Goal: Information Seeking & Learning: Check status

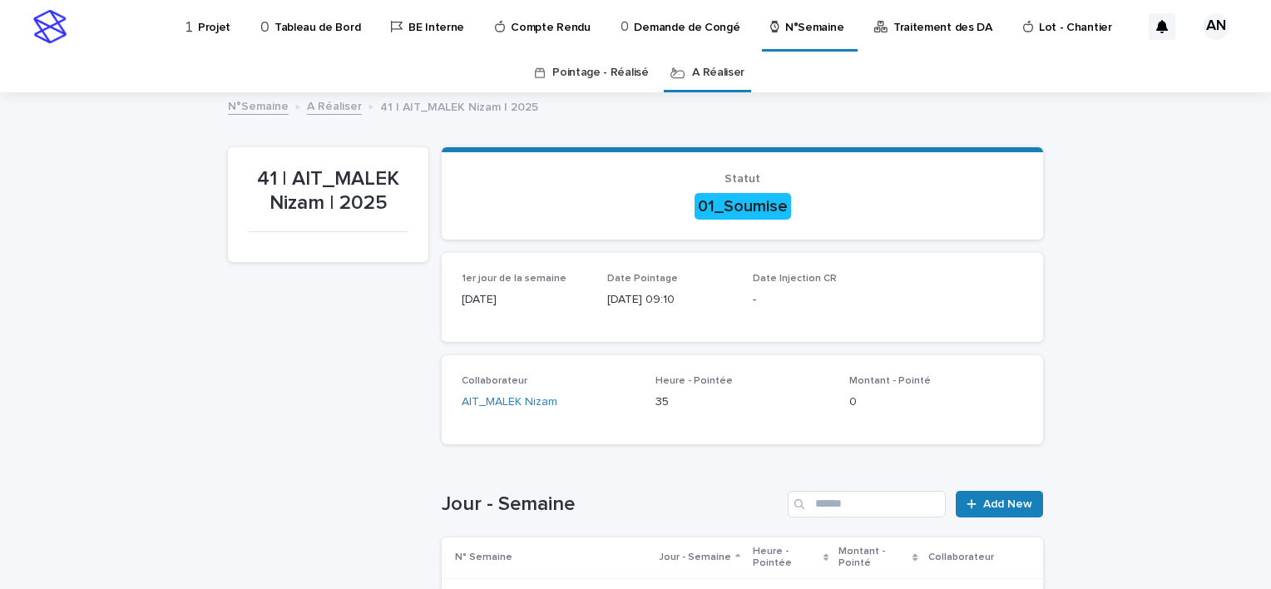
click at [590, 77] on link "Pointage - Réalisé" at bounding box center [600, 72] width 96 height 39
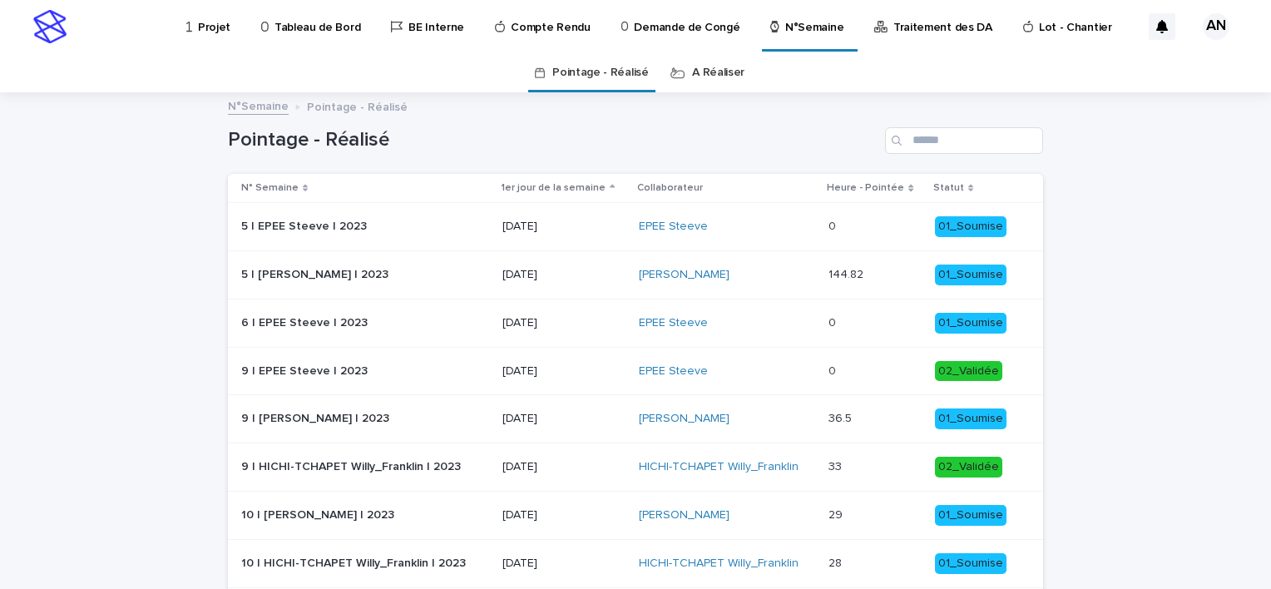
click at [717, 73] on link "A Réaliser" at bounding box center [718, 72] width 52 height 39
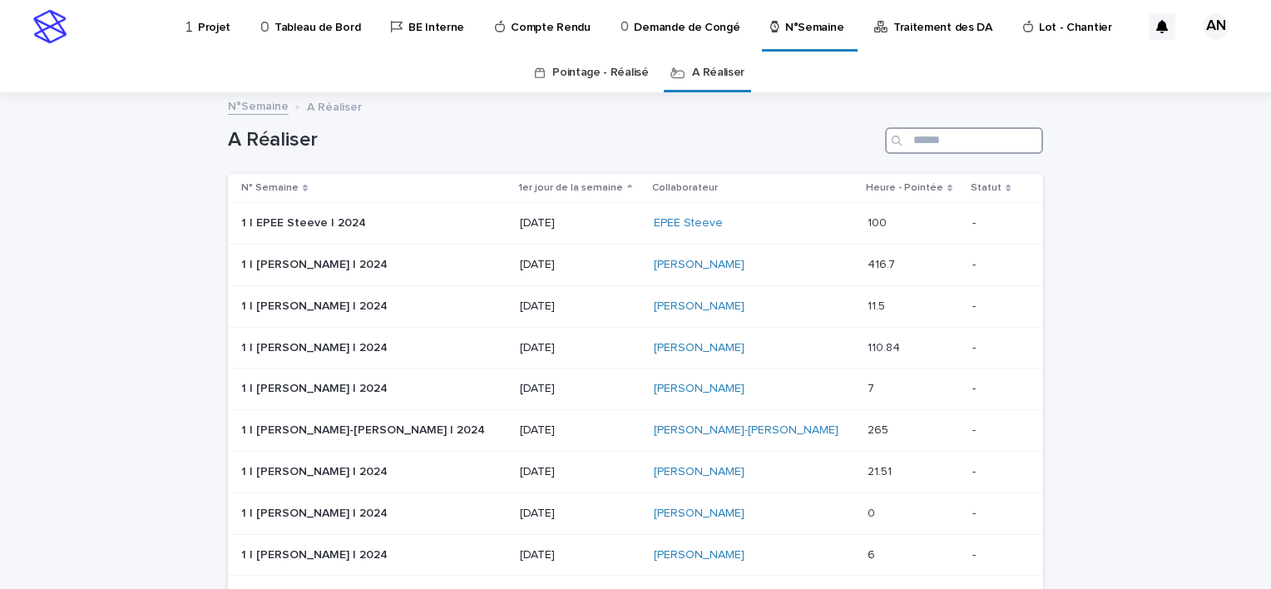
click at [935, 136] on input "Search" at bounding box center [964, 140] width 158 height 27
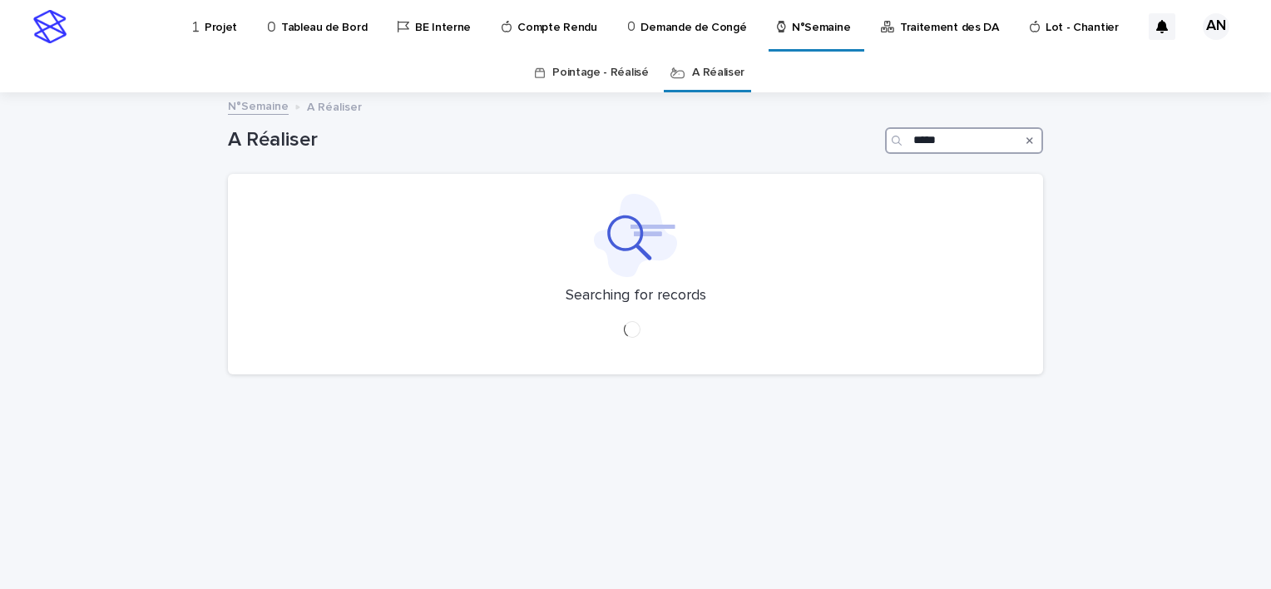
type input "*****"
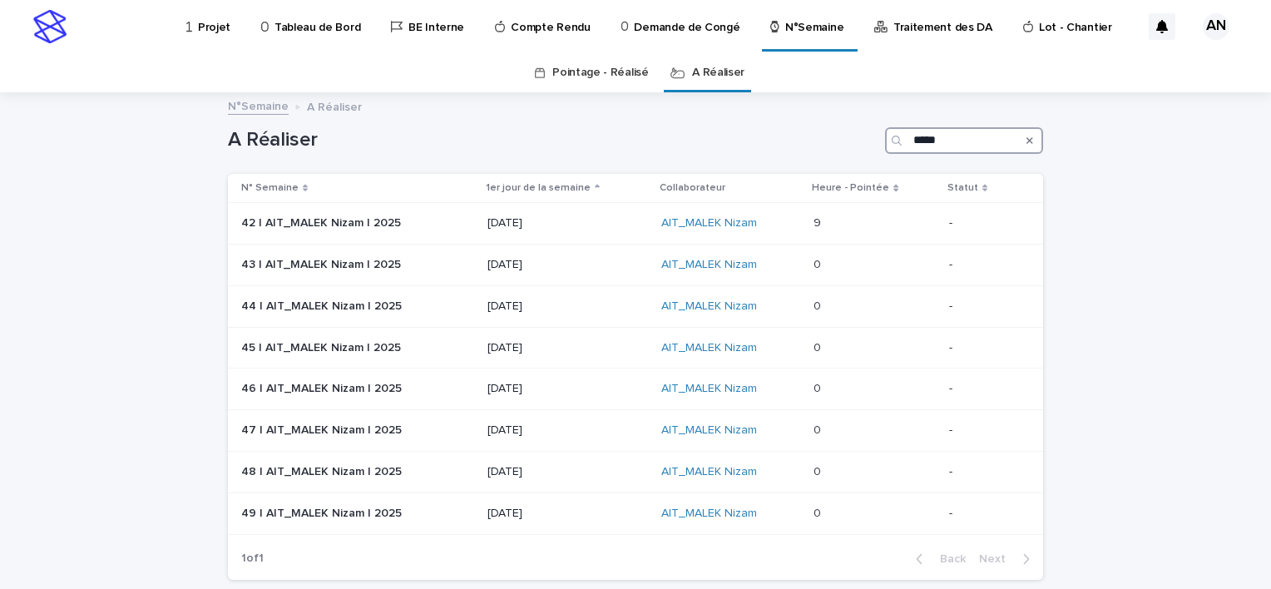
click at [592, 73] on link "Pointage - Réalisé" at bounding box center [600, 72] width 96 height 39
click input "Search"
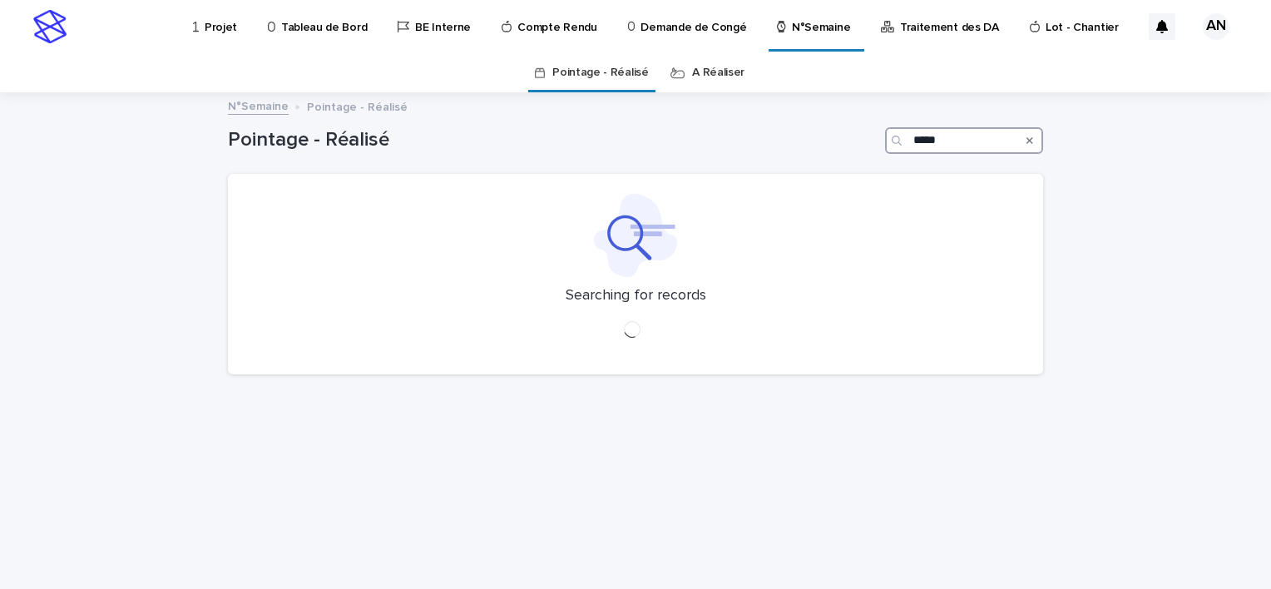
type input "*****"
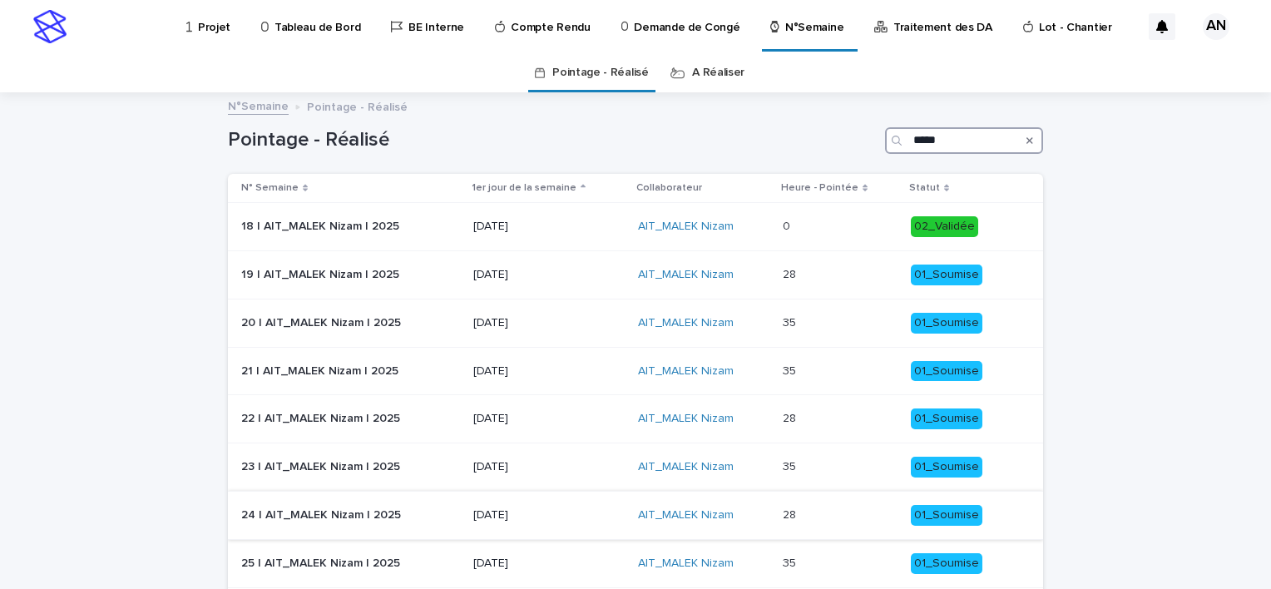
scroll to position [234, 0]
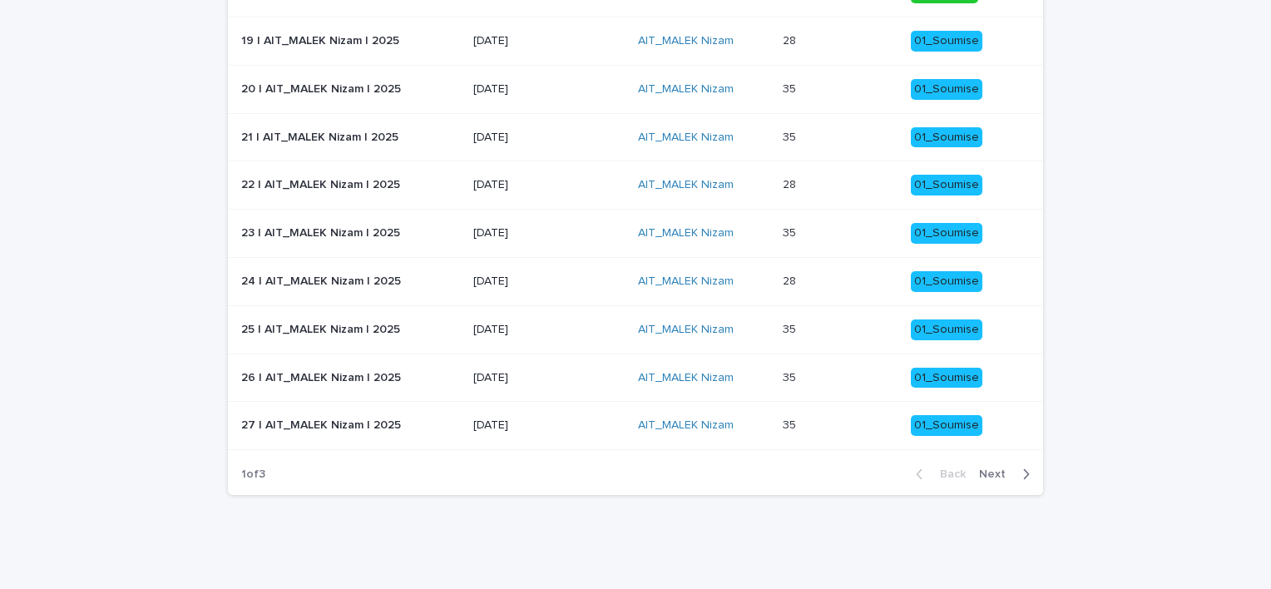
click at [1022, 472] on icon "button" at bounding box center [1025, 474] width 7 height 15
click at [1005, 475] on span "Next" at bounding box center [997, 474] width 37 height 12
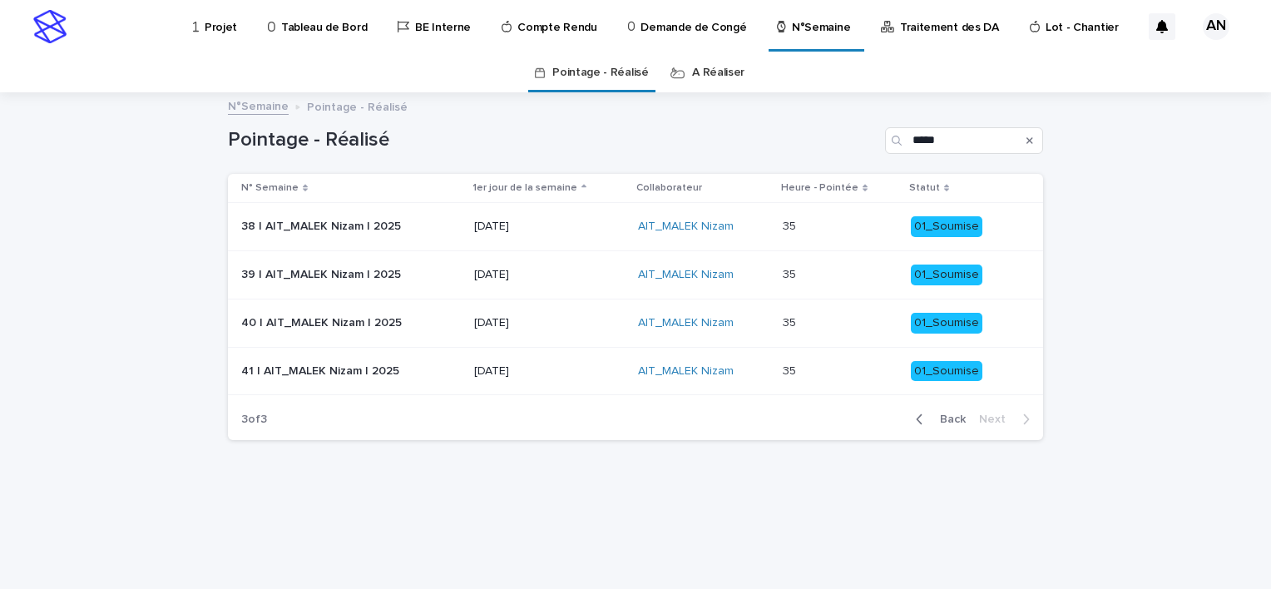
click at [439, 377] on div "41 | AIT_MALEK Nizam | 2025 41 | AIT_MALEK Nizam | 2025" at bounding box center [351, 371] width 220 height 27
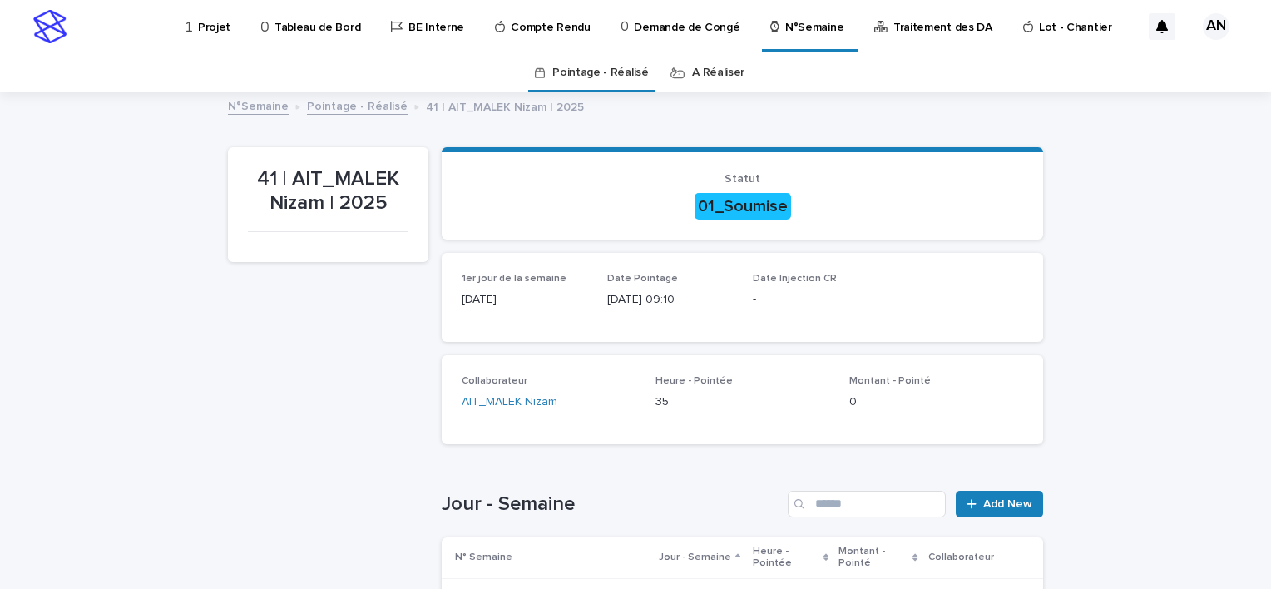
click at [359, 112] on link "Pointage - Réalisé" at bounding box center [357, 105] width 101 height 19
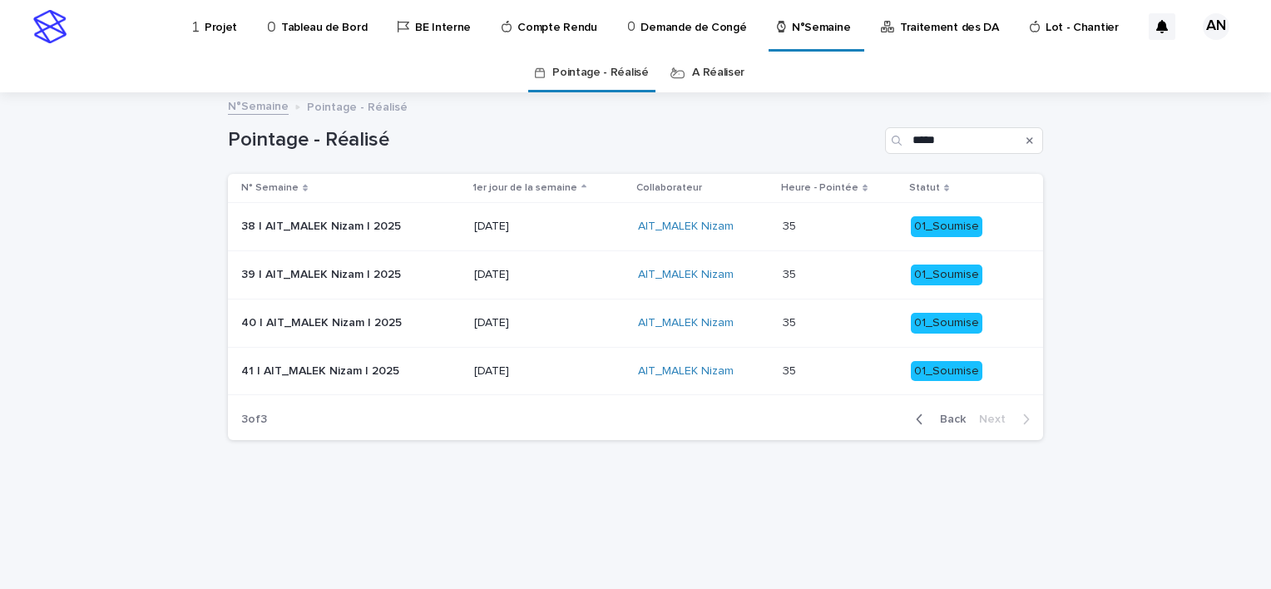
click at [449, 333] on div "40 | AIT_MALEK Nizam | 2025 40 | AIT_MALEK Nizam | 2025" at bounding box center [351, 322] width 220 height 27
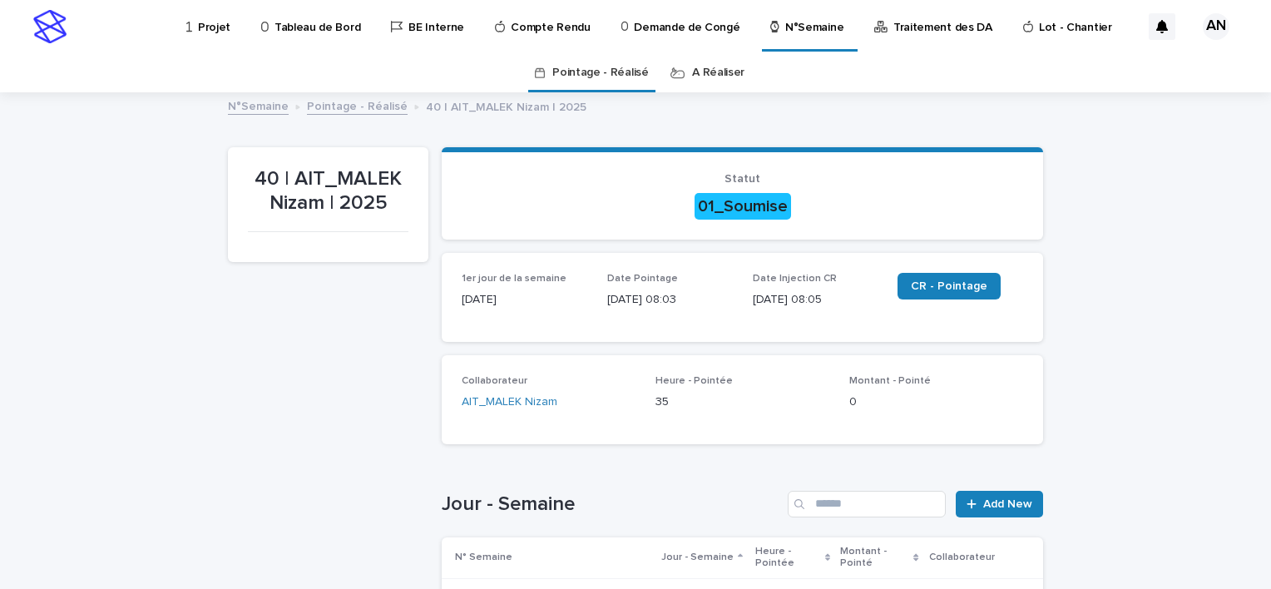
click at [361, 111] on link "Pointage - Réalisé" at bounding box center [357, 105] width 101 height 19
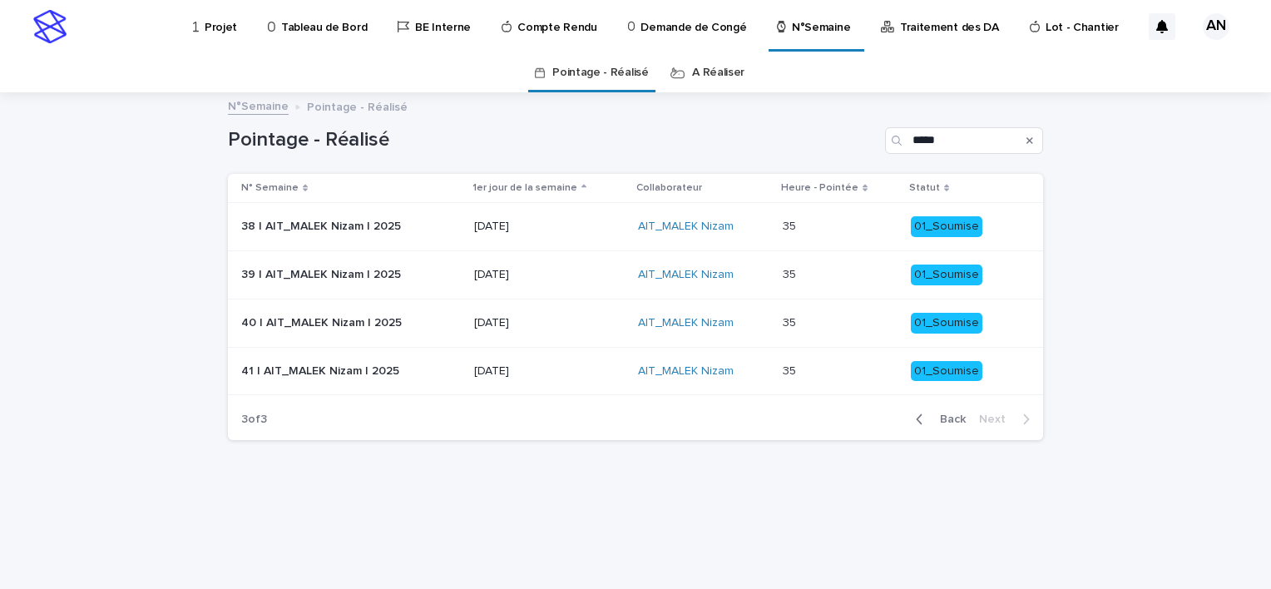
click at [569, 381] on div "[DATE]" at bounding box center [549, 371] width 151 height 27
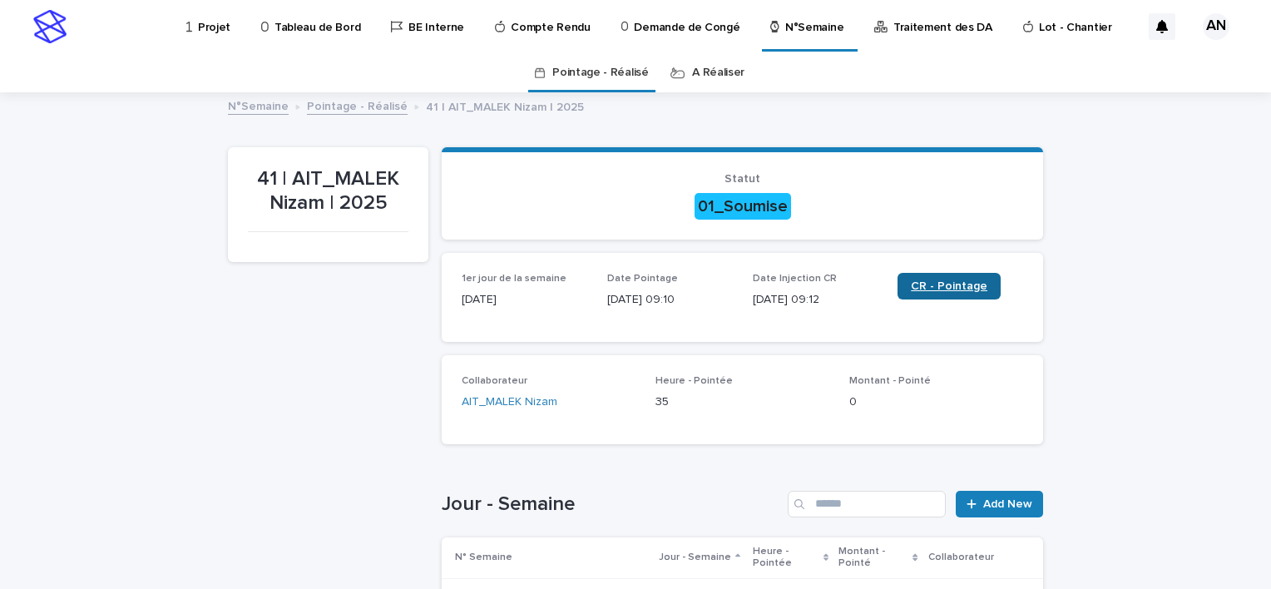
click at [931, 284] on span "CR - Pointage" at bounding box center [949, 286] width 77 height 12
click at [200, 37] on link "Projet" at bounding box center [211, 26] width 53 height 52
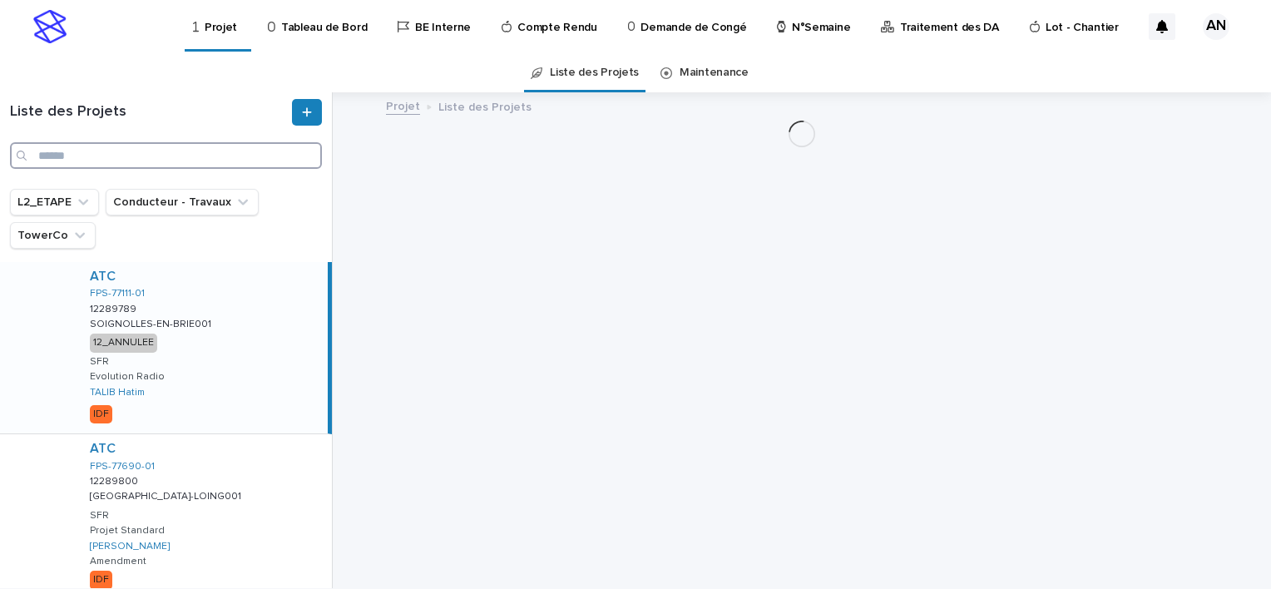
click at [177, 156] on input "Search" at bounding box center [166, 155] width 312 height 27
paste input "**********"
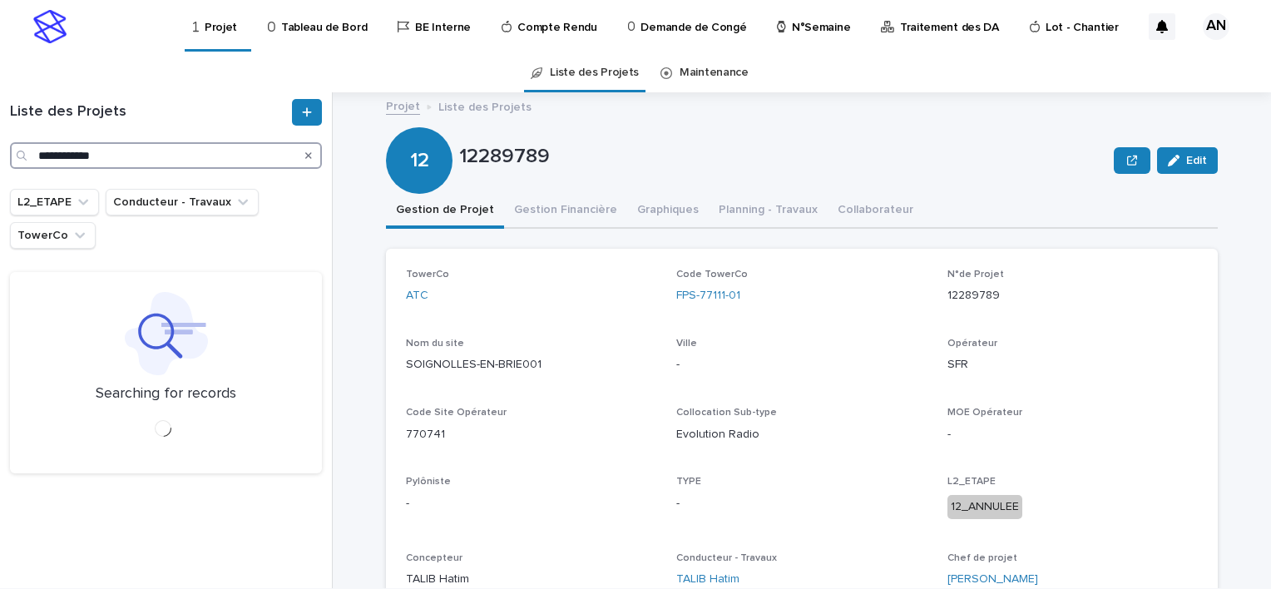
type input "**********"
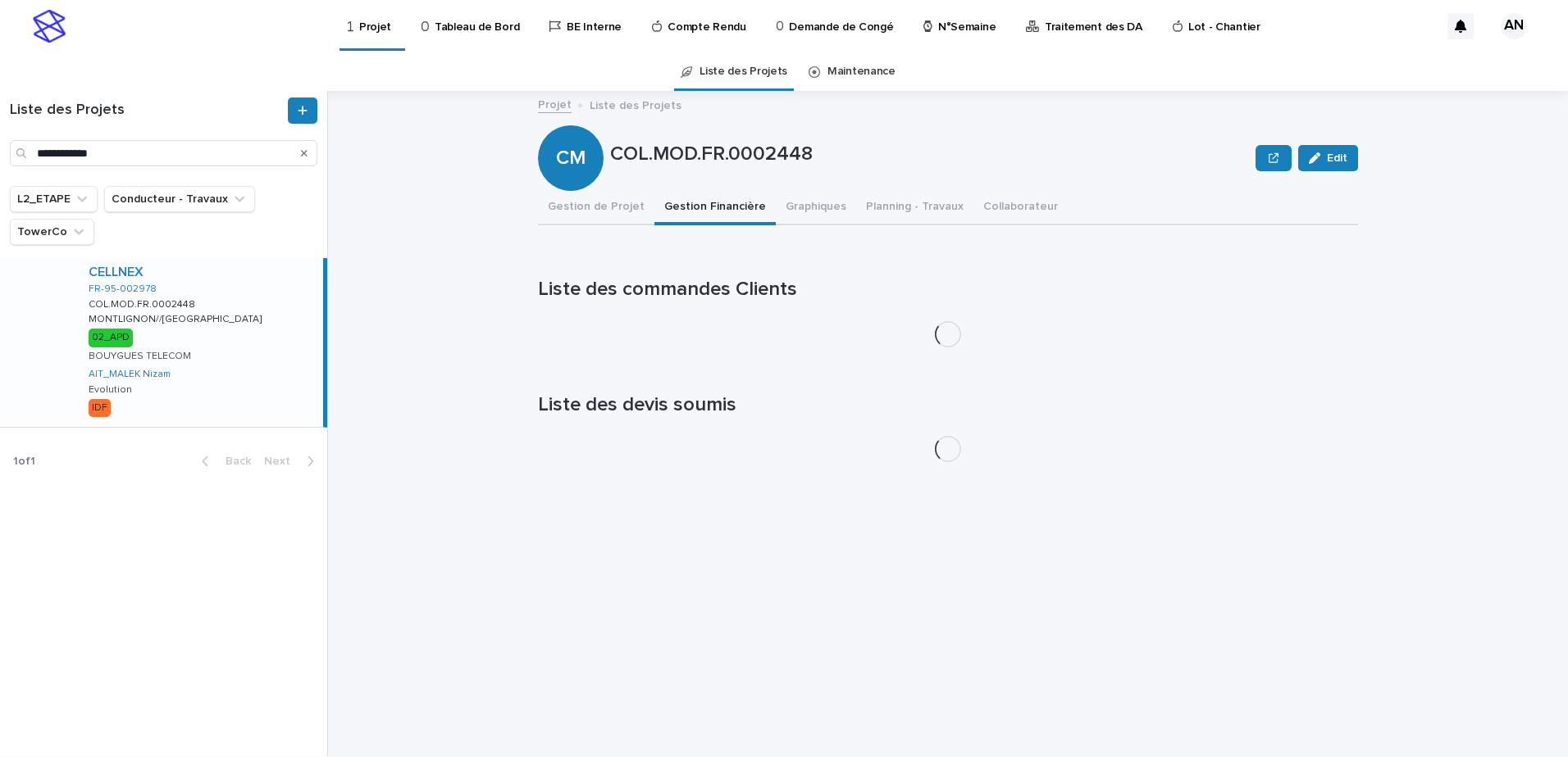
click at [681, 215] on button "Gestion Financière" at bounding box center [715, 208] width 121 height 34
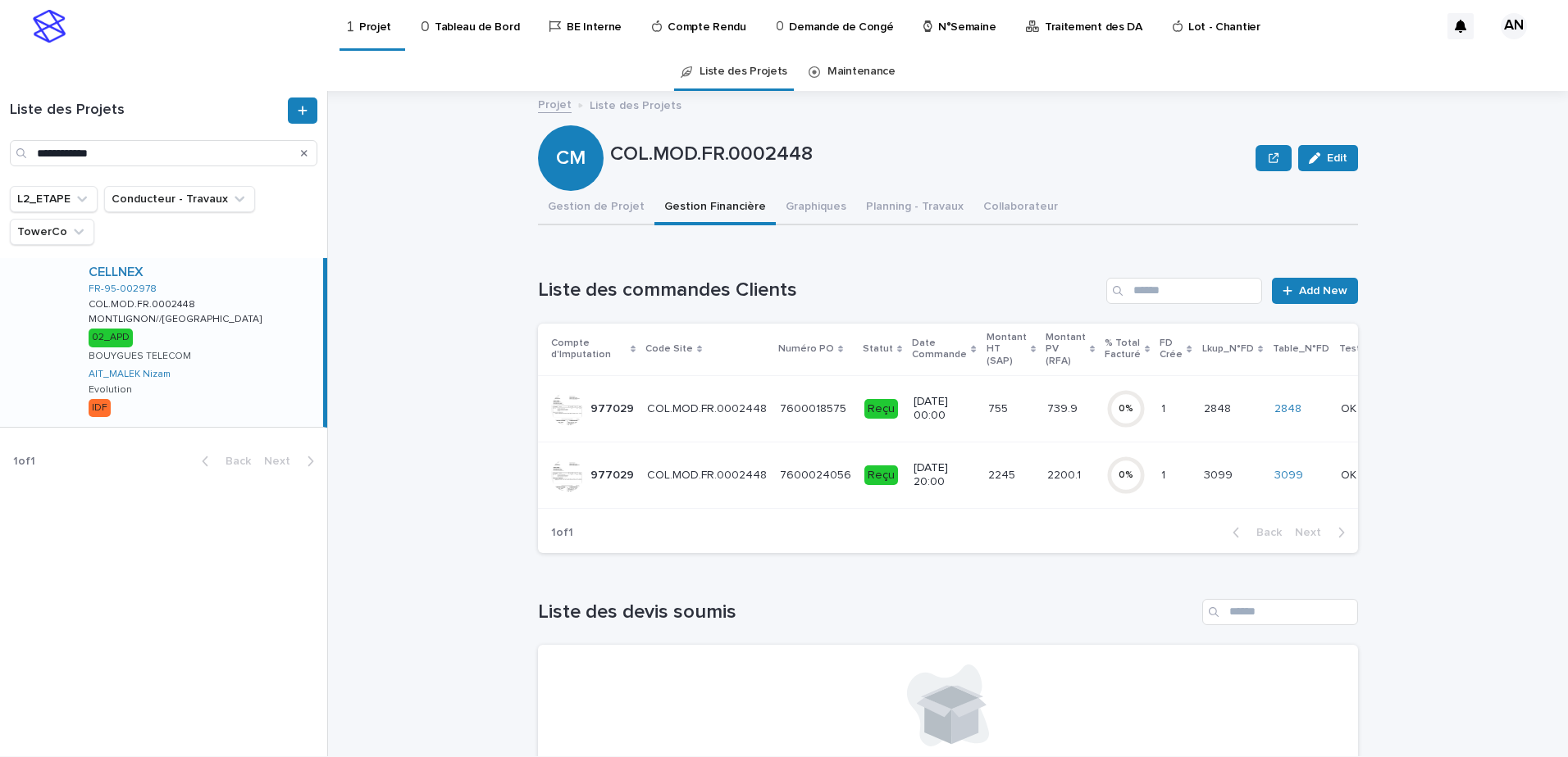
click at [806, 485] on div "7600024056 7600024056" at bounding box center [816, 475] width 71 height 27
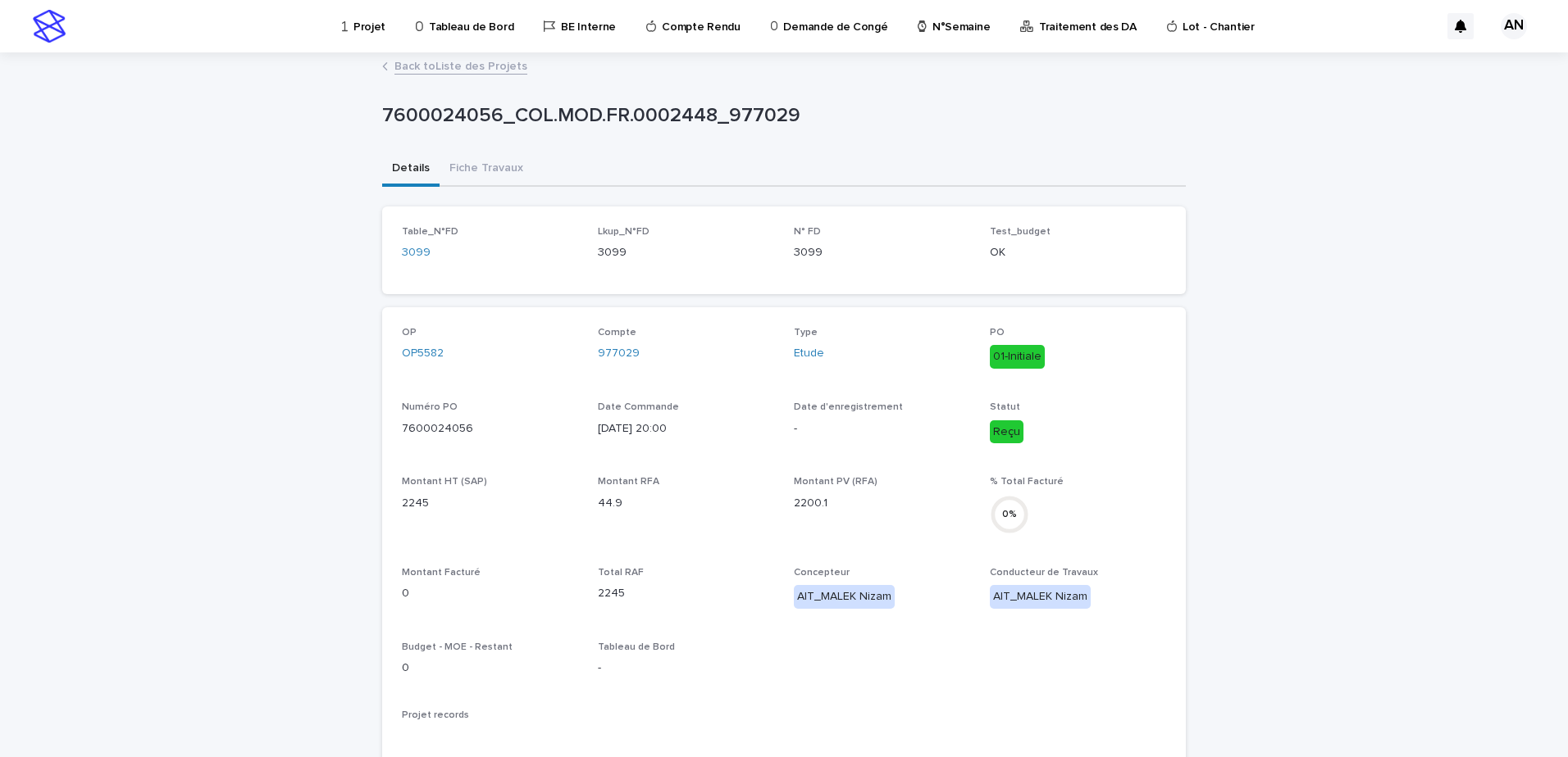
drag, startPoint x: 801, startPoint y: 481, endPoint x: 163, endPoint y: 369, distance: 647.8
click at [163, 369] on div "Loading... Saving… Loading... Saving… 7600024056_COL.MOD.FR.0002448_977029 7600…" at bounding box center [784, 613] width 1568 height 1119
click at [479, 158] on button "Fiche Travaux" at bounding box center [486, 170] width 94 height 34
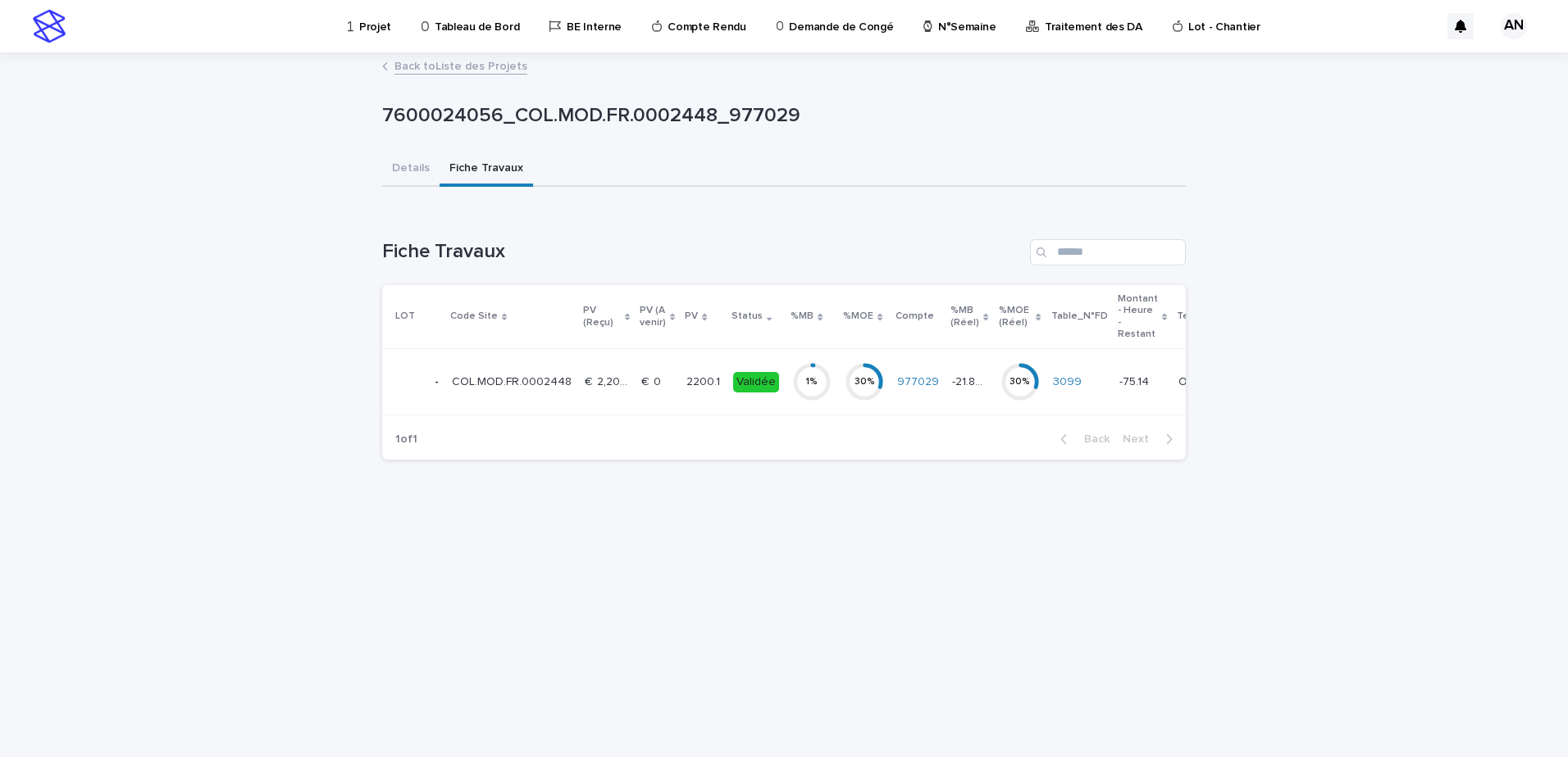
click at [594, 386] on p "€  2,200.10" at bounding box center [607, 380] width 46 height 17
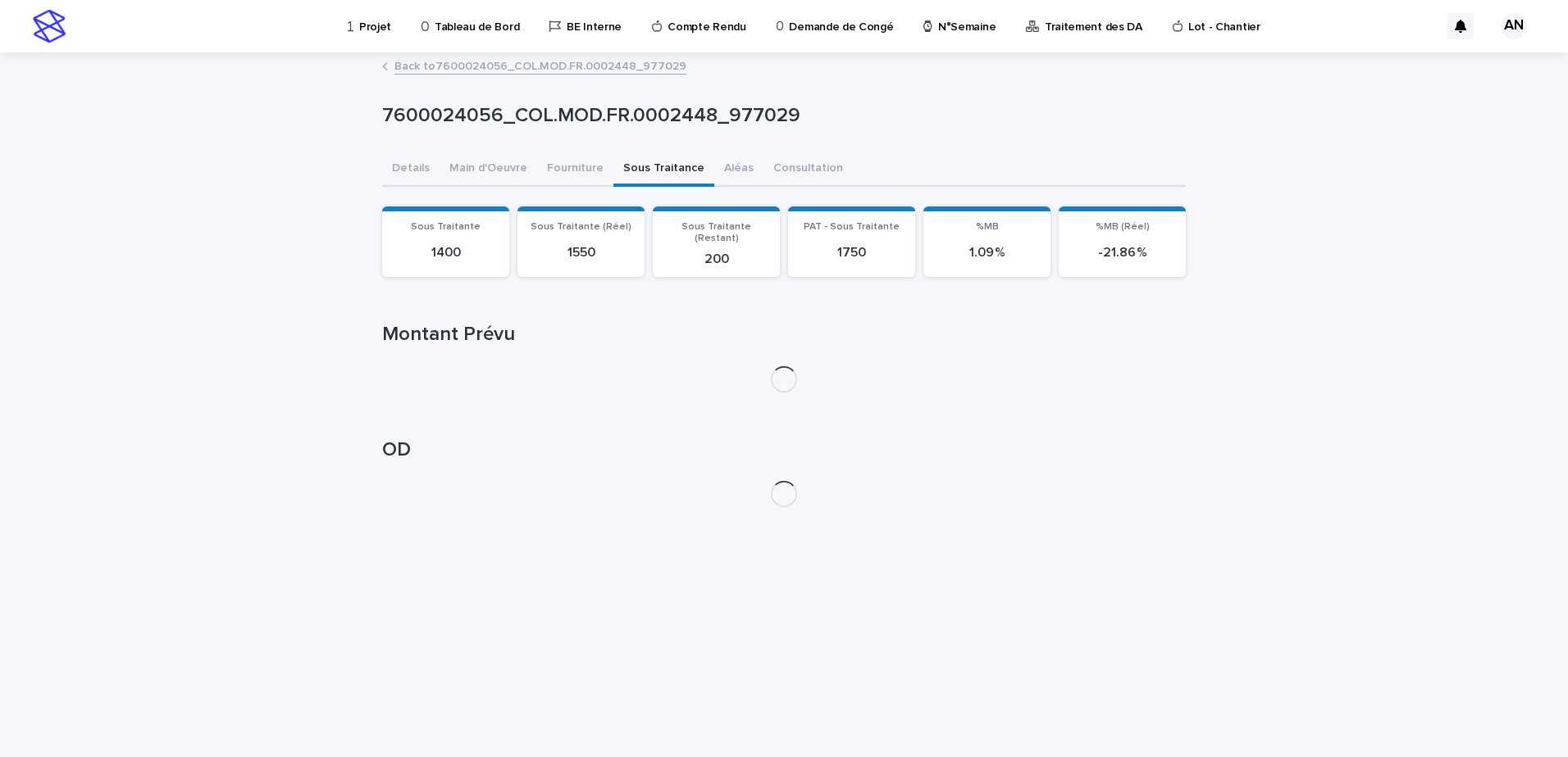
click at [640, 177] on button "Sous Traitance" at bounding box center [664, 170] width 101 height 34
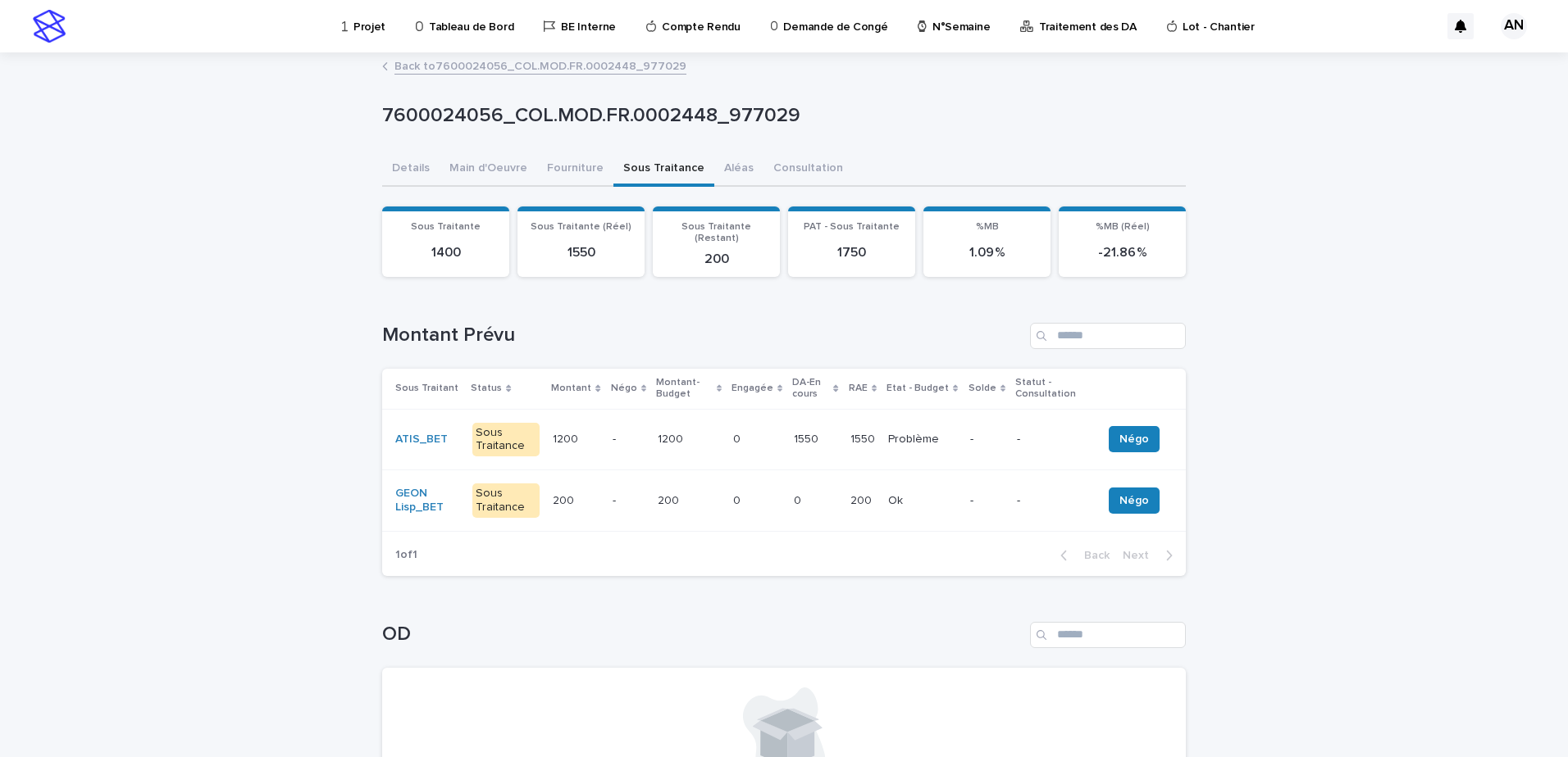
click at [695, 444] on td "1200 1200" at bounding box center [688, 440] width 76 height 61
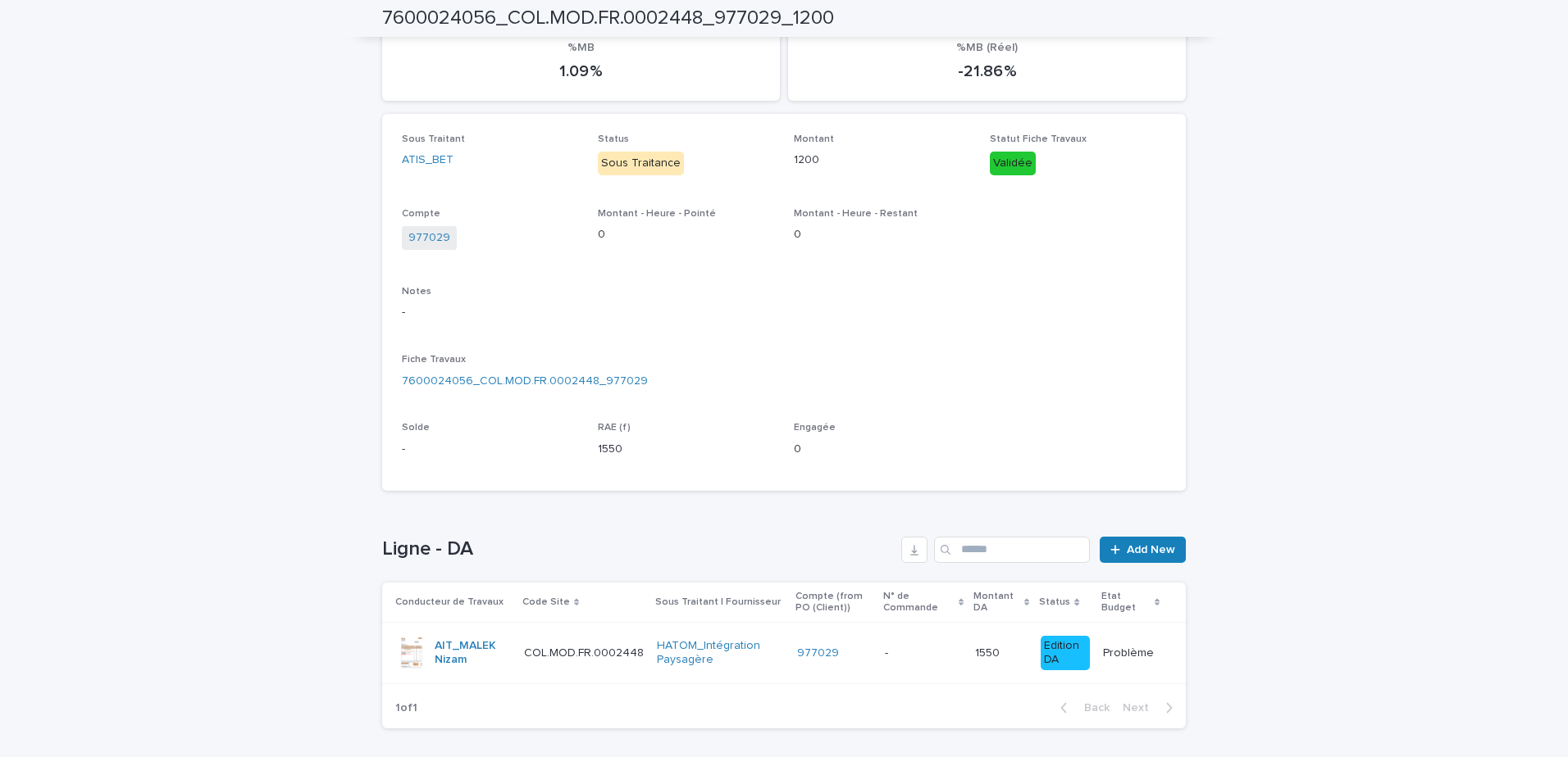
scroll to position [256, 0]
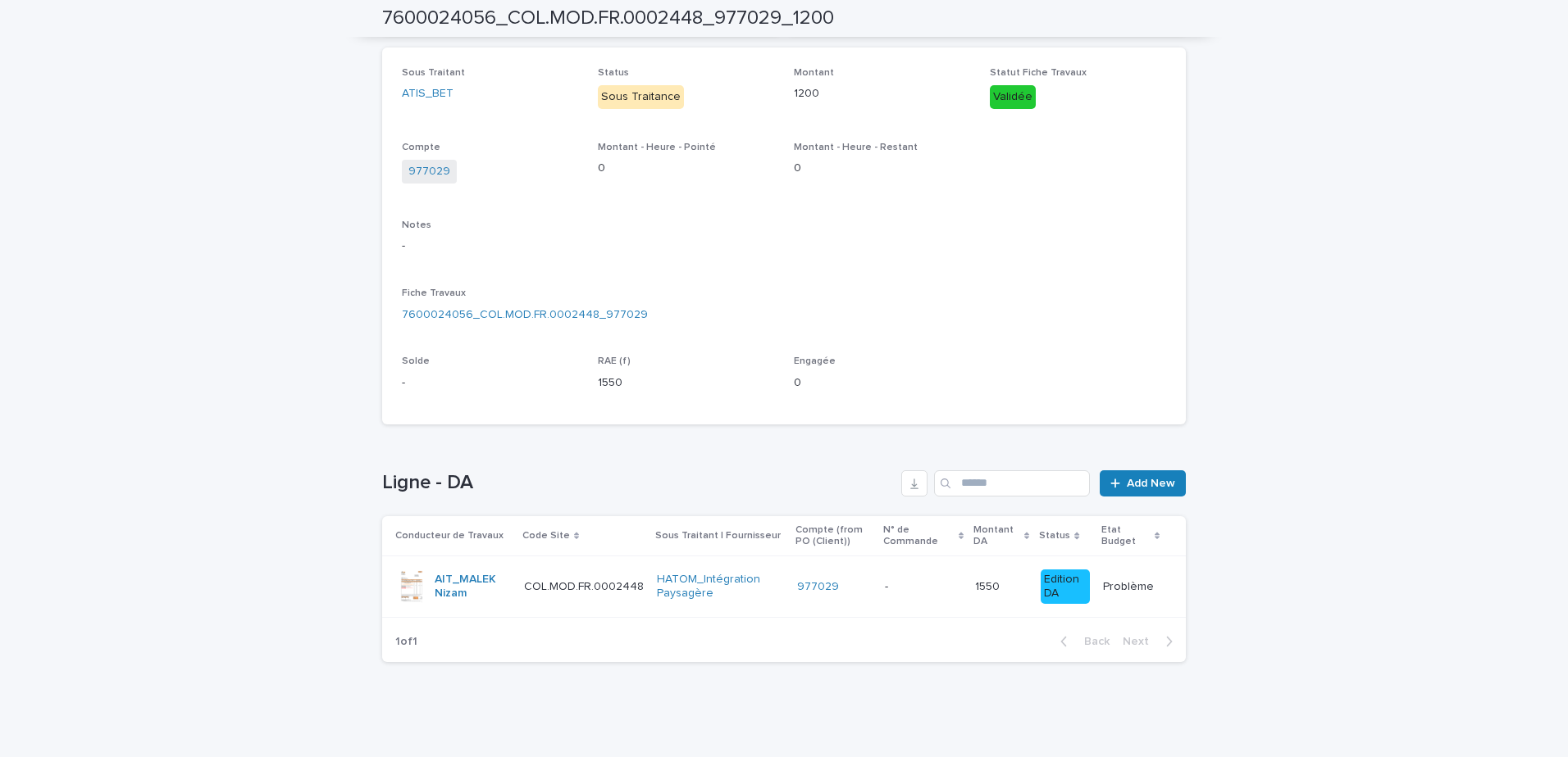
click at [736, 580] on div "HATOM_Intégration Paysagère" at bounding box center [721, 587] width 128 height 41
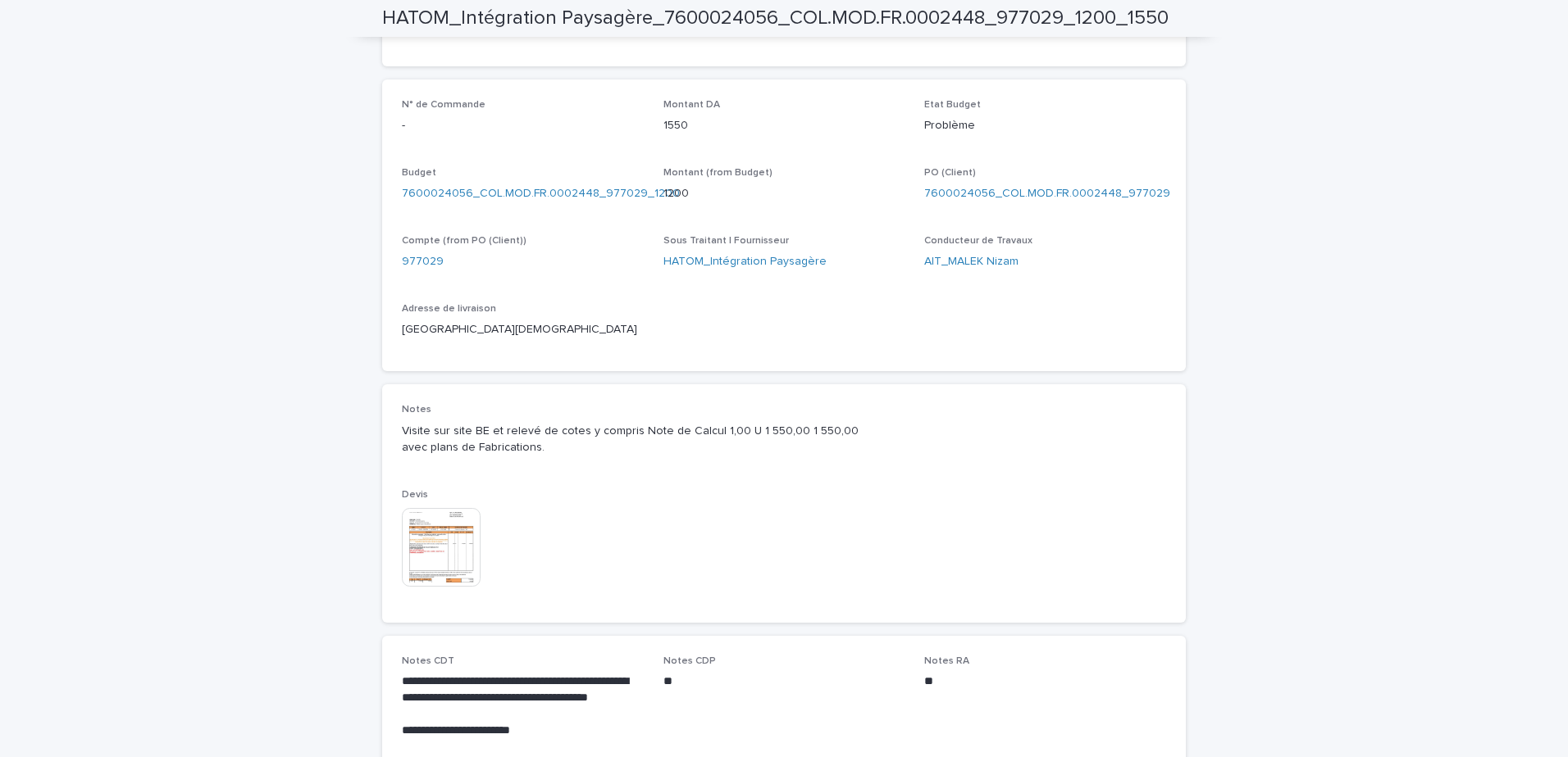
scroll to position [655, 0]
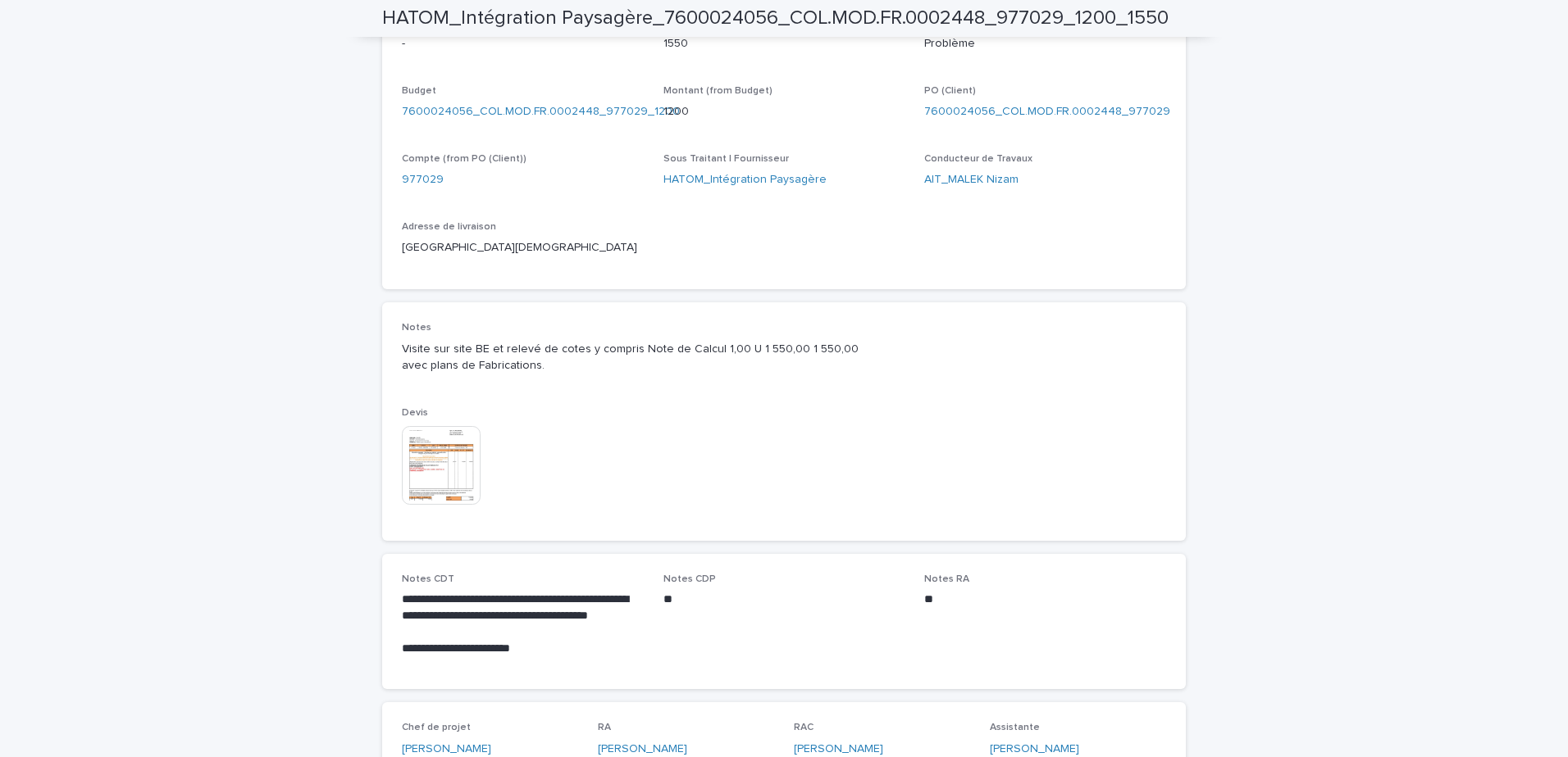
click at [451, 468] on img at bounding box center [441, 465] width 79 height 79
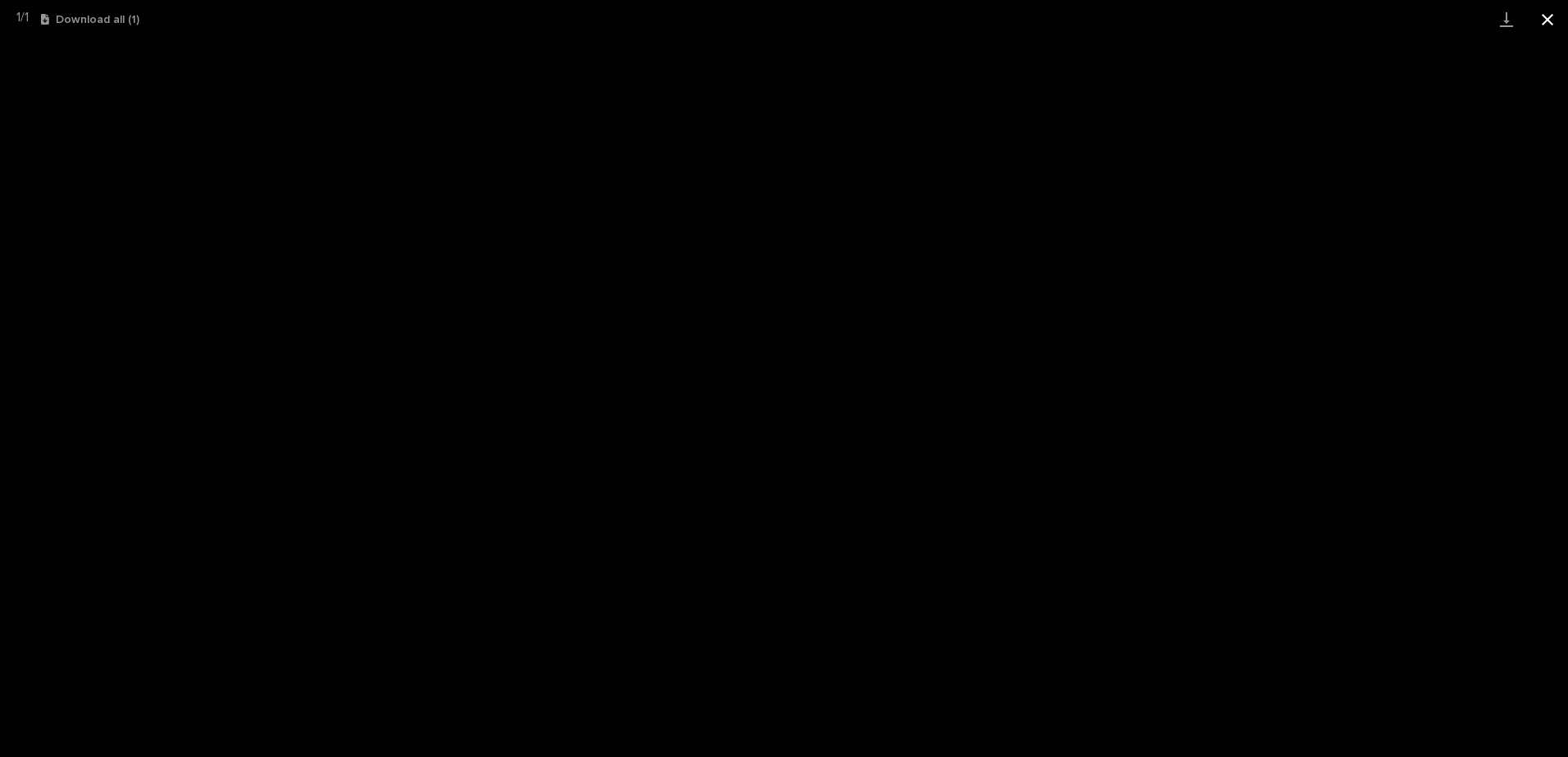
click at [1252, 25] on button "Close gallery" at bounding box center [1547, 19] width 41 height 38
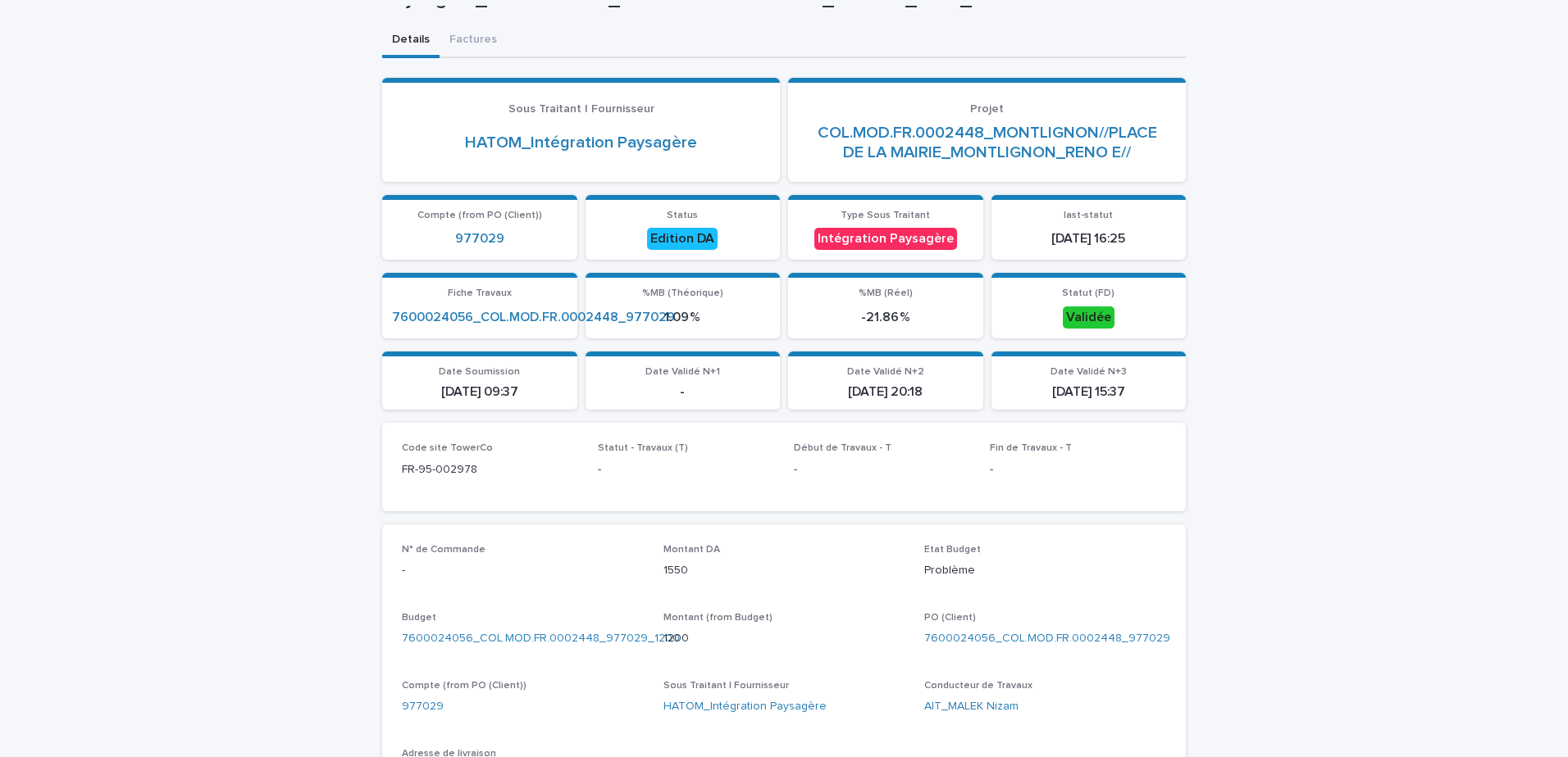
scroll to position [0, 0]
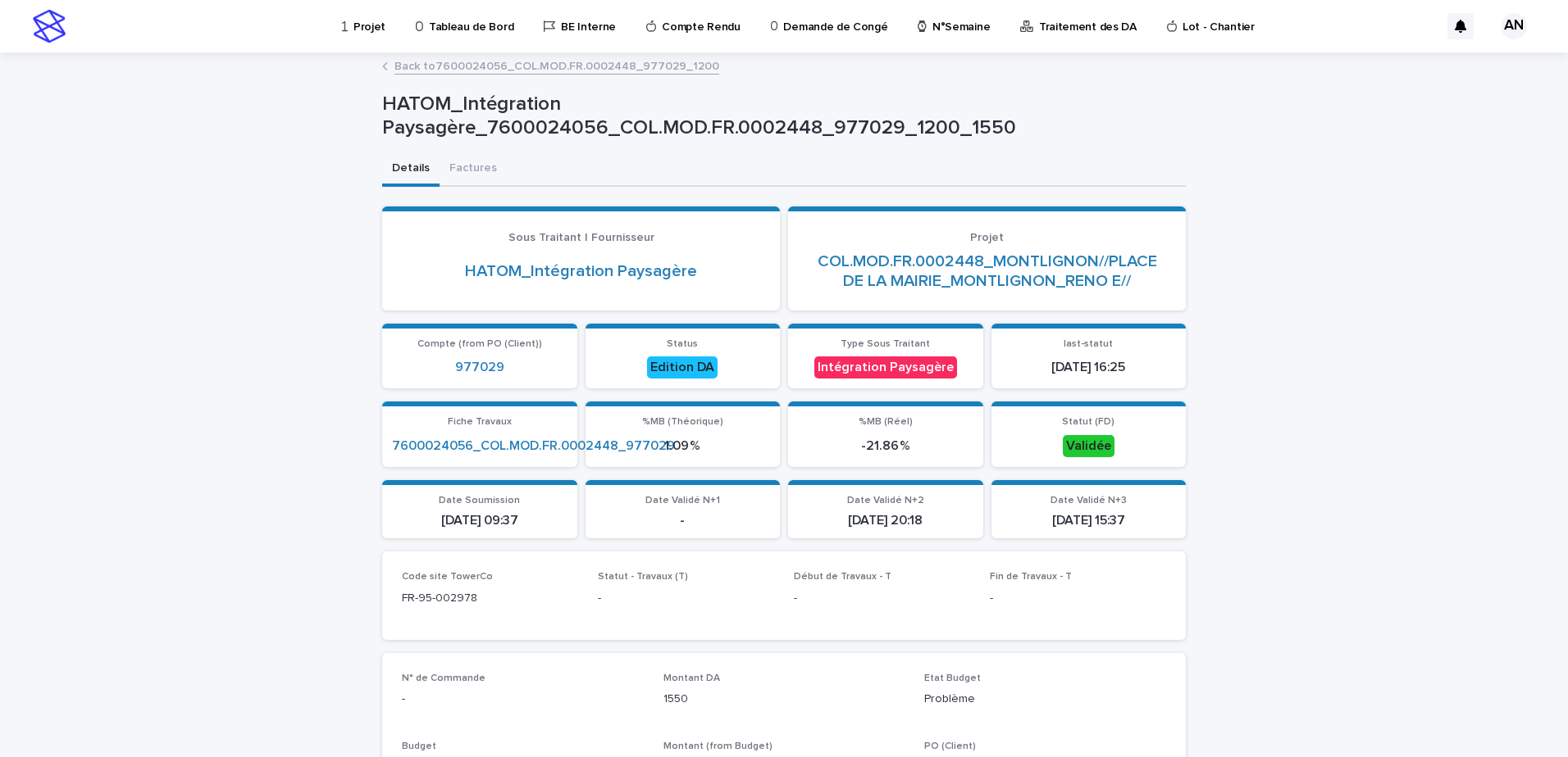
click at [572, 61] on link "Back to 7600024056_COL.MOD.FR.0002448_977029_1200" at bounding box center [556, 65] width 324 height 19
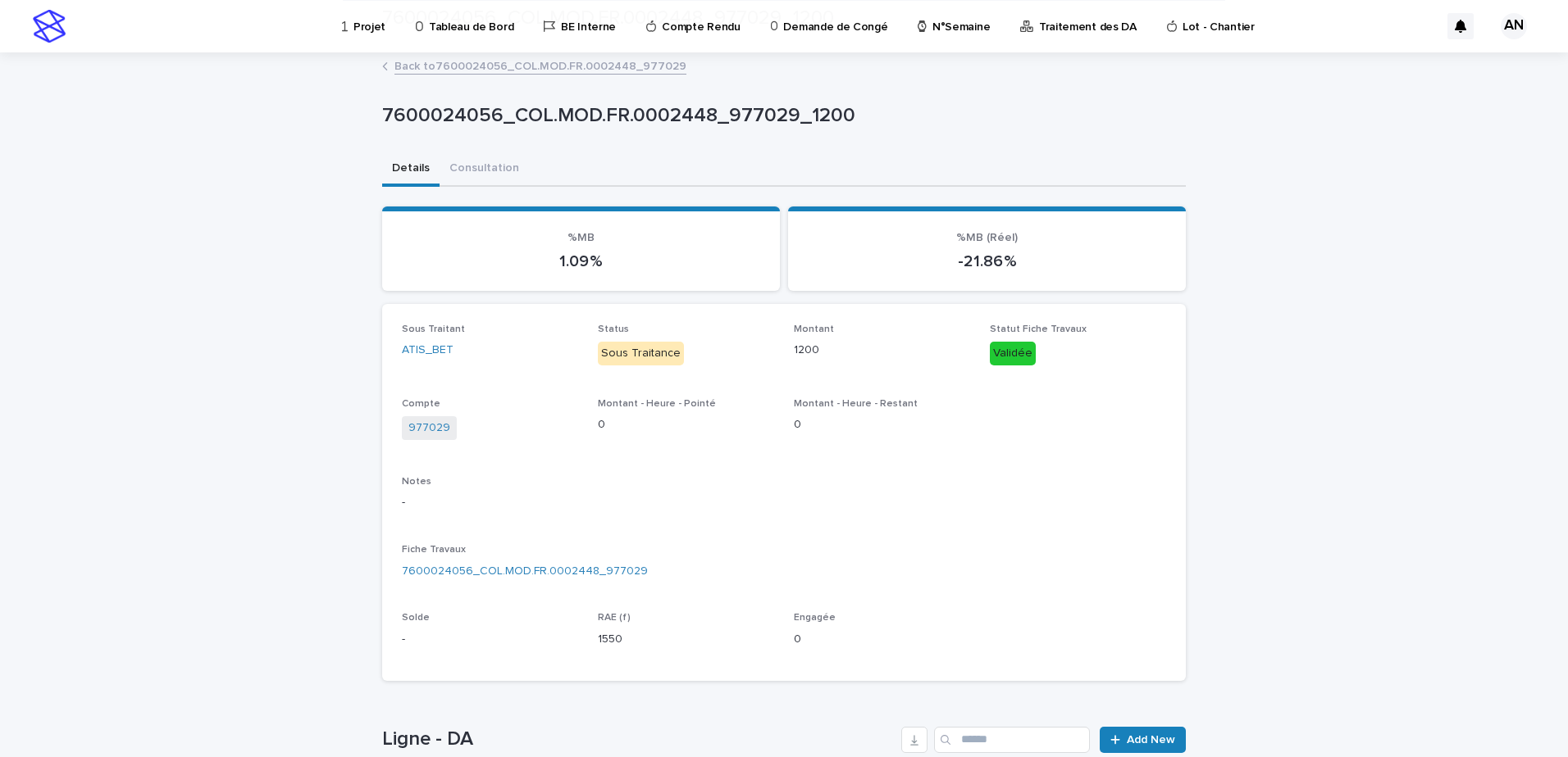
scroll to position [256, 0]
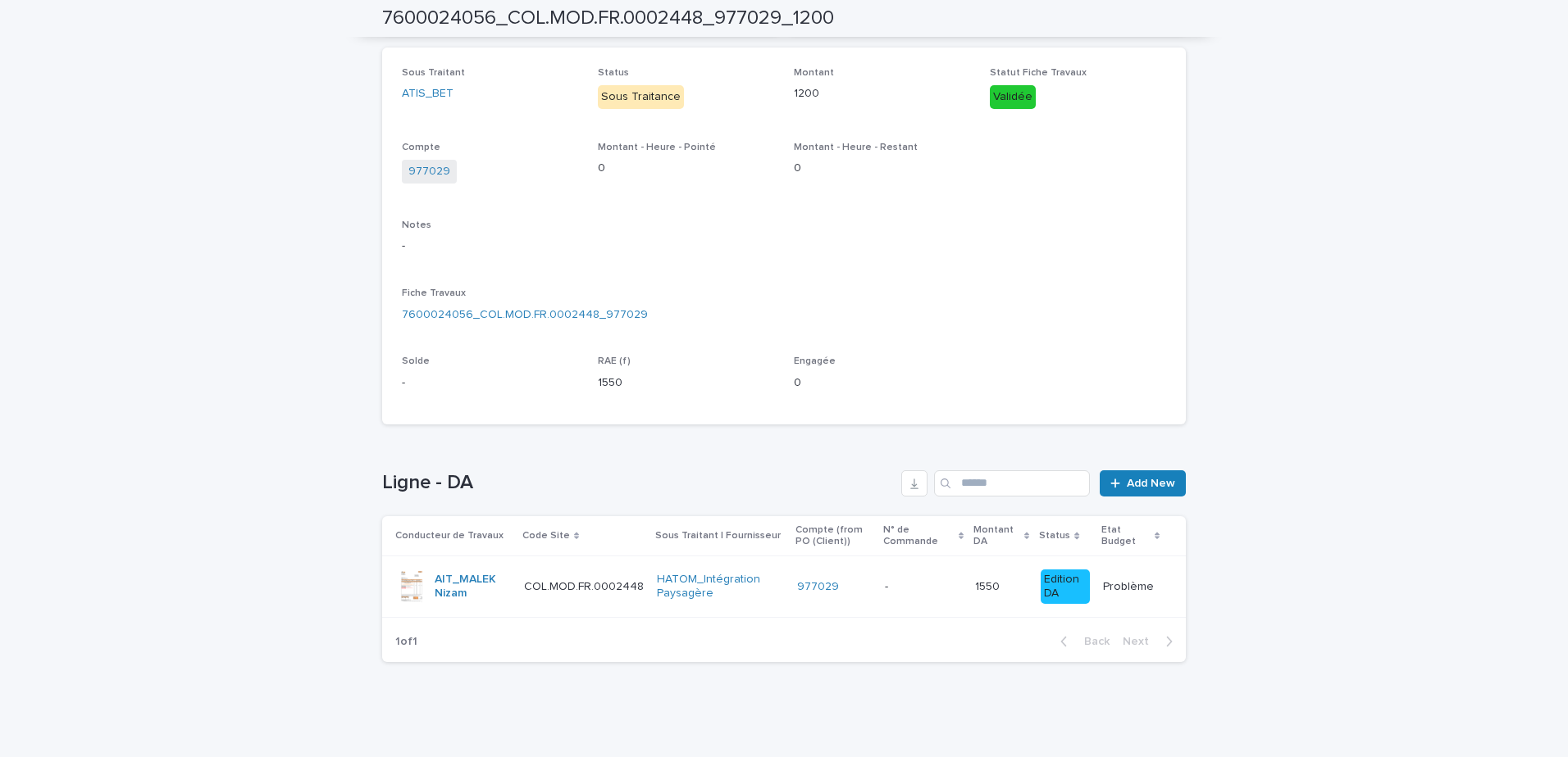
click at [759, 580] on div "HATOM_Intégration Paysagère" at bounding box center [721, 587] width 128 height 41
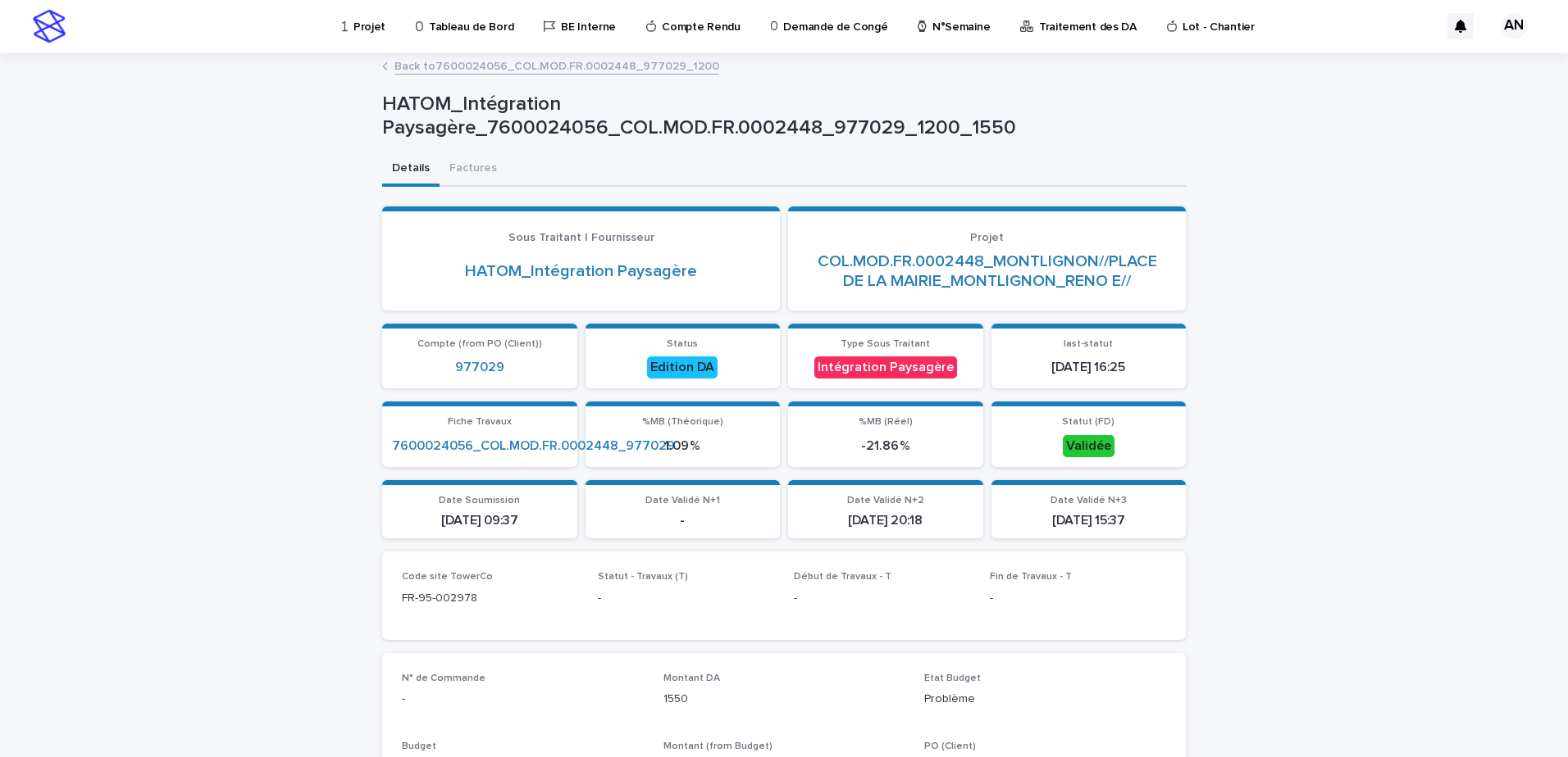
click at [372, 27] on p "Projet" at bounding box center [369, 17] width 32 height 34
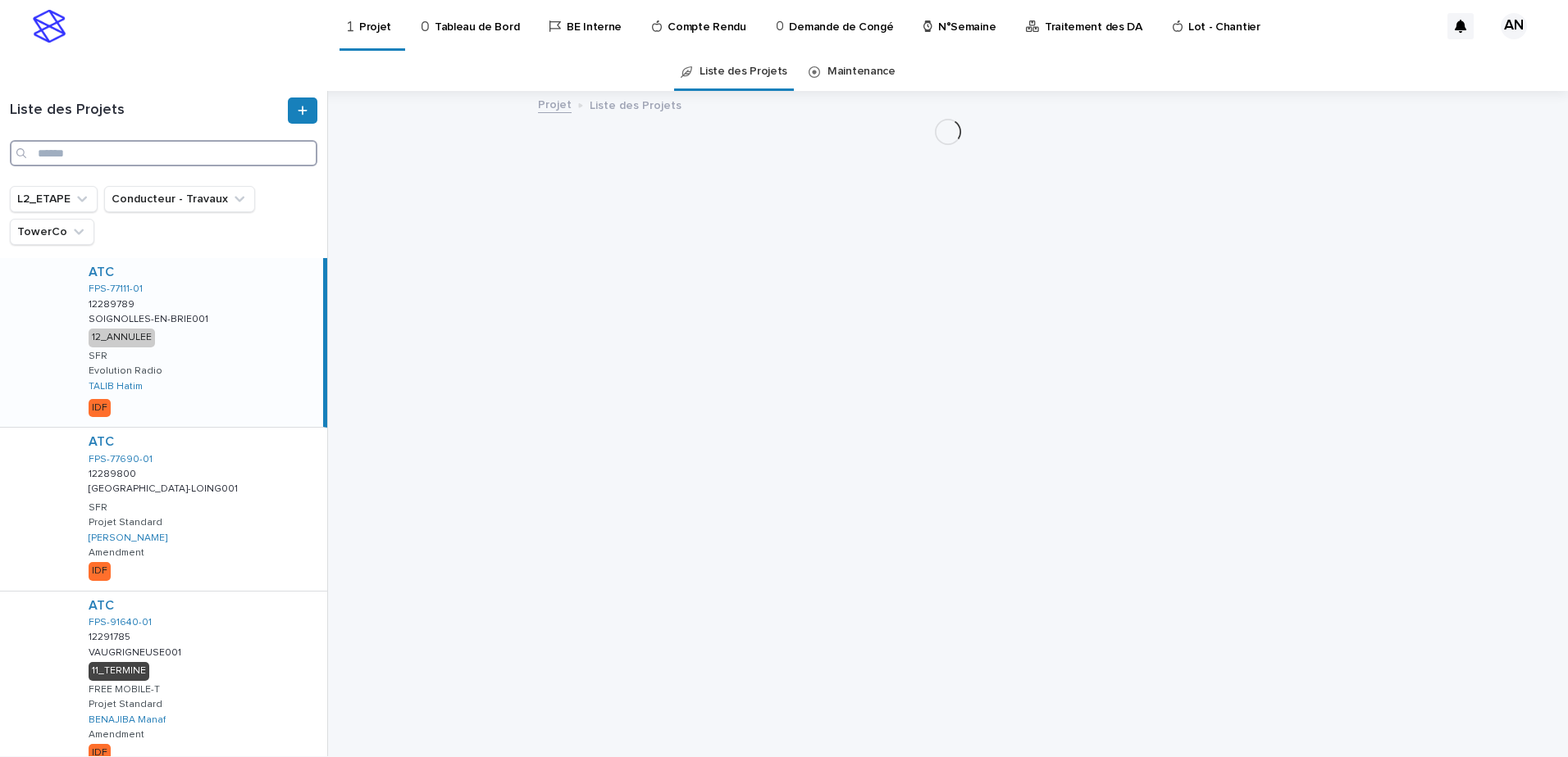
click at [180, 159] on input "Search" at bounding box center [164, 153] width 308 height 27
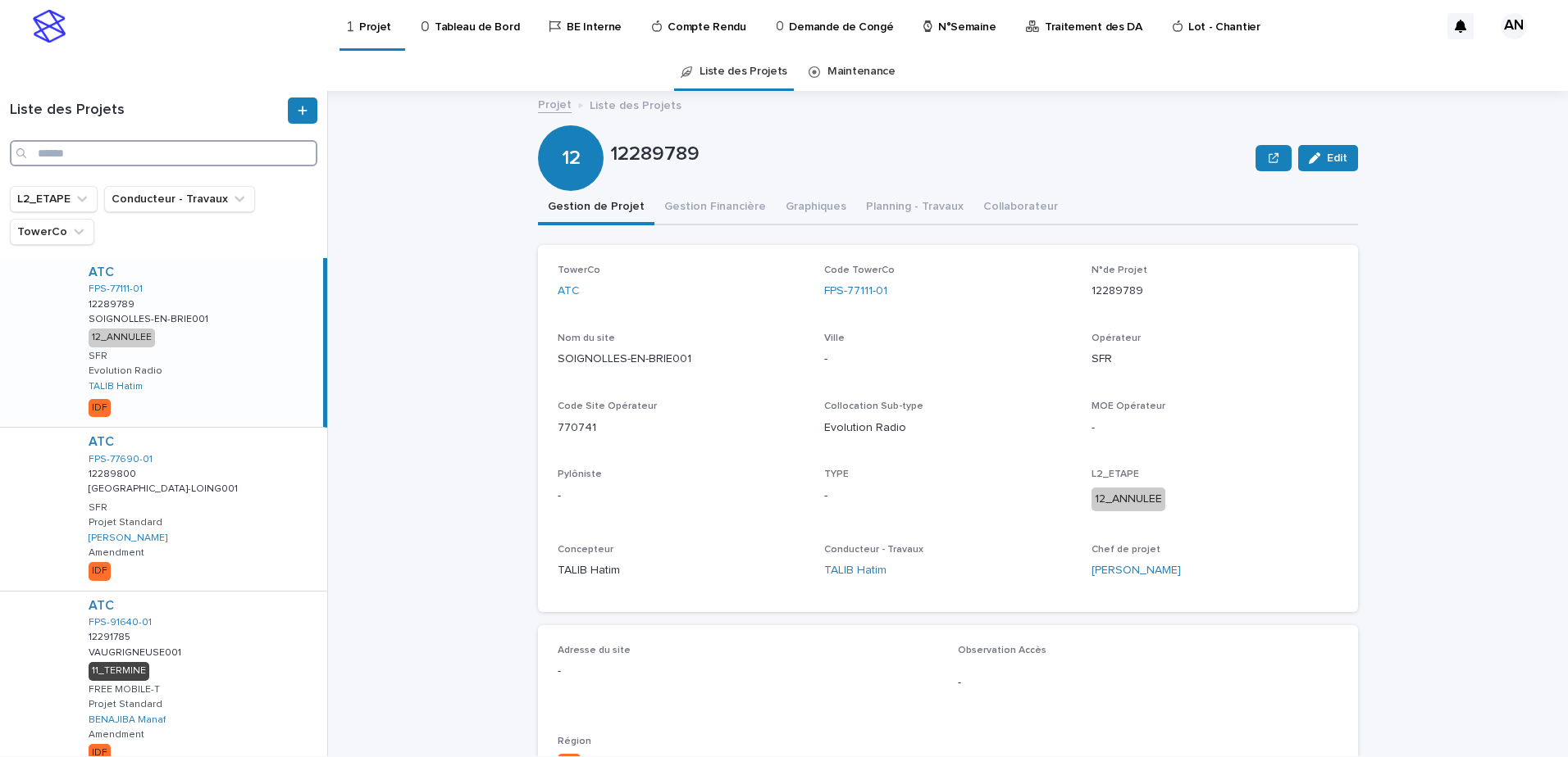
paste input "******"
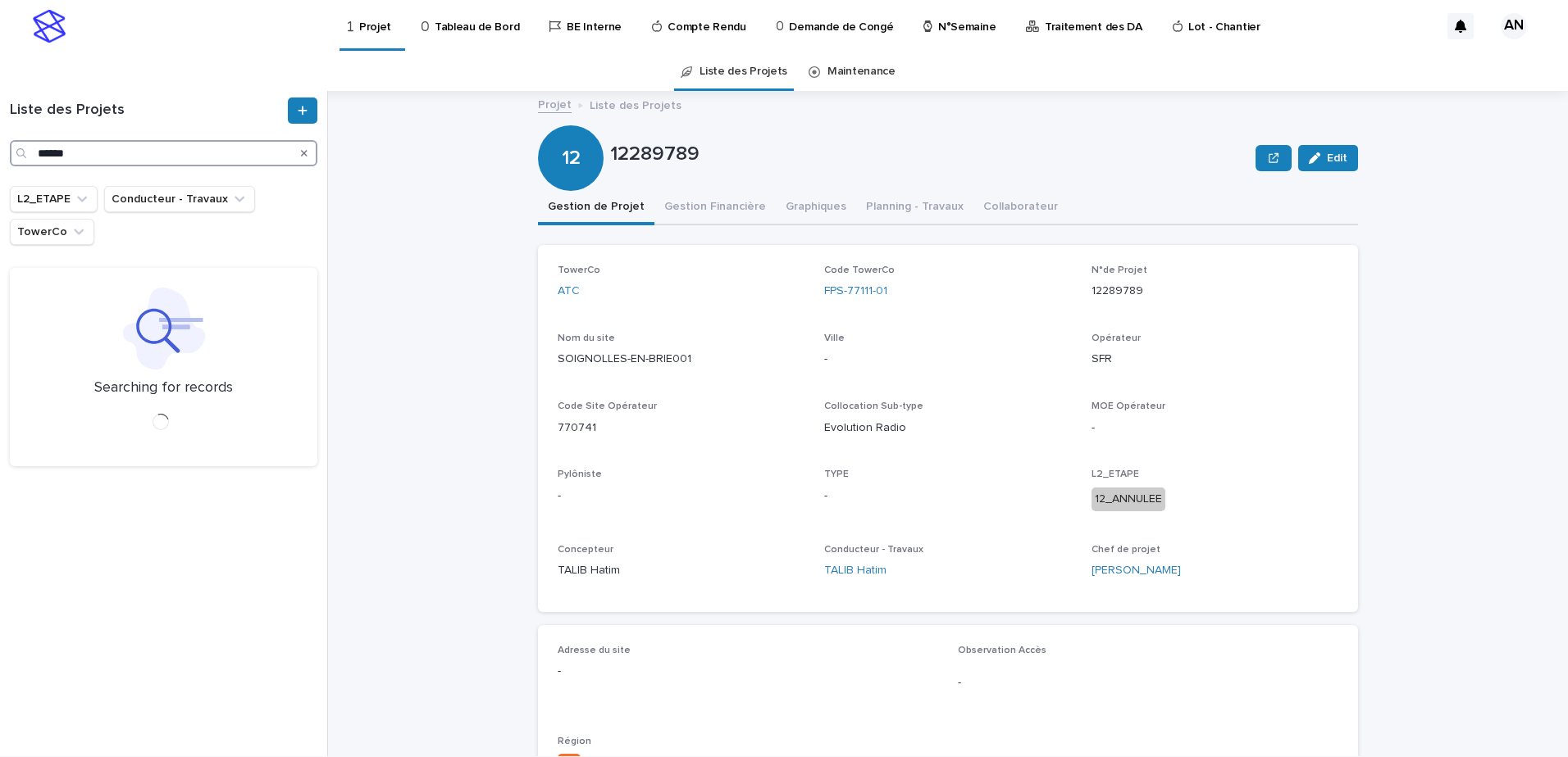
type input "******"
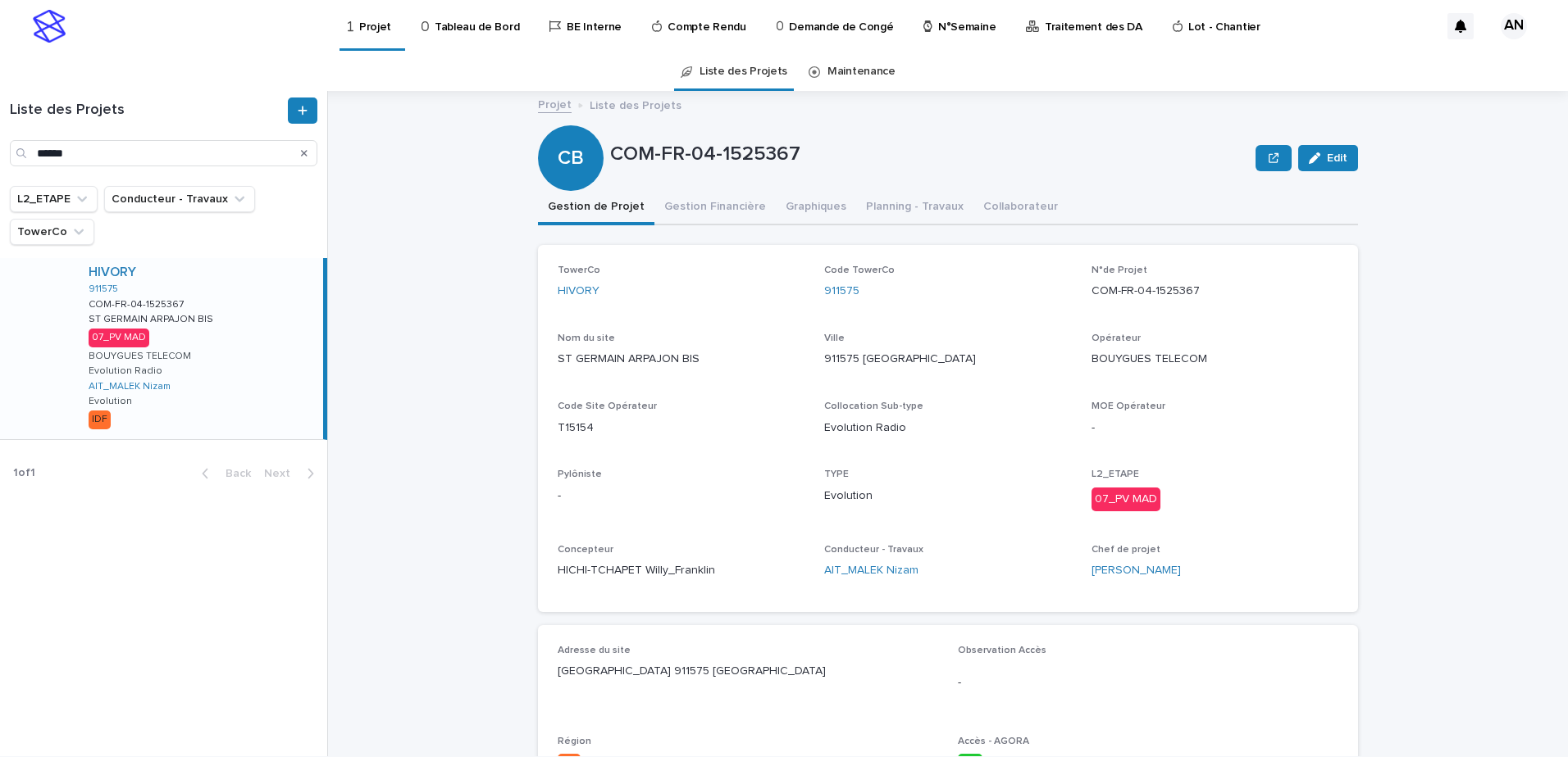
click at [243, 363] on div "HIVORY 911575 COM-FR-04-1525367 COM-FR-04-1525367 ST GERMAIN ARPAJON BIS [GEOGR…" at bounding box center [199, 349] width 248 height 181
click at [305, 158] on icon "Search" at bounding box center [304, 154] width 7 height 10
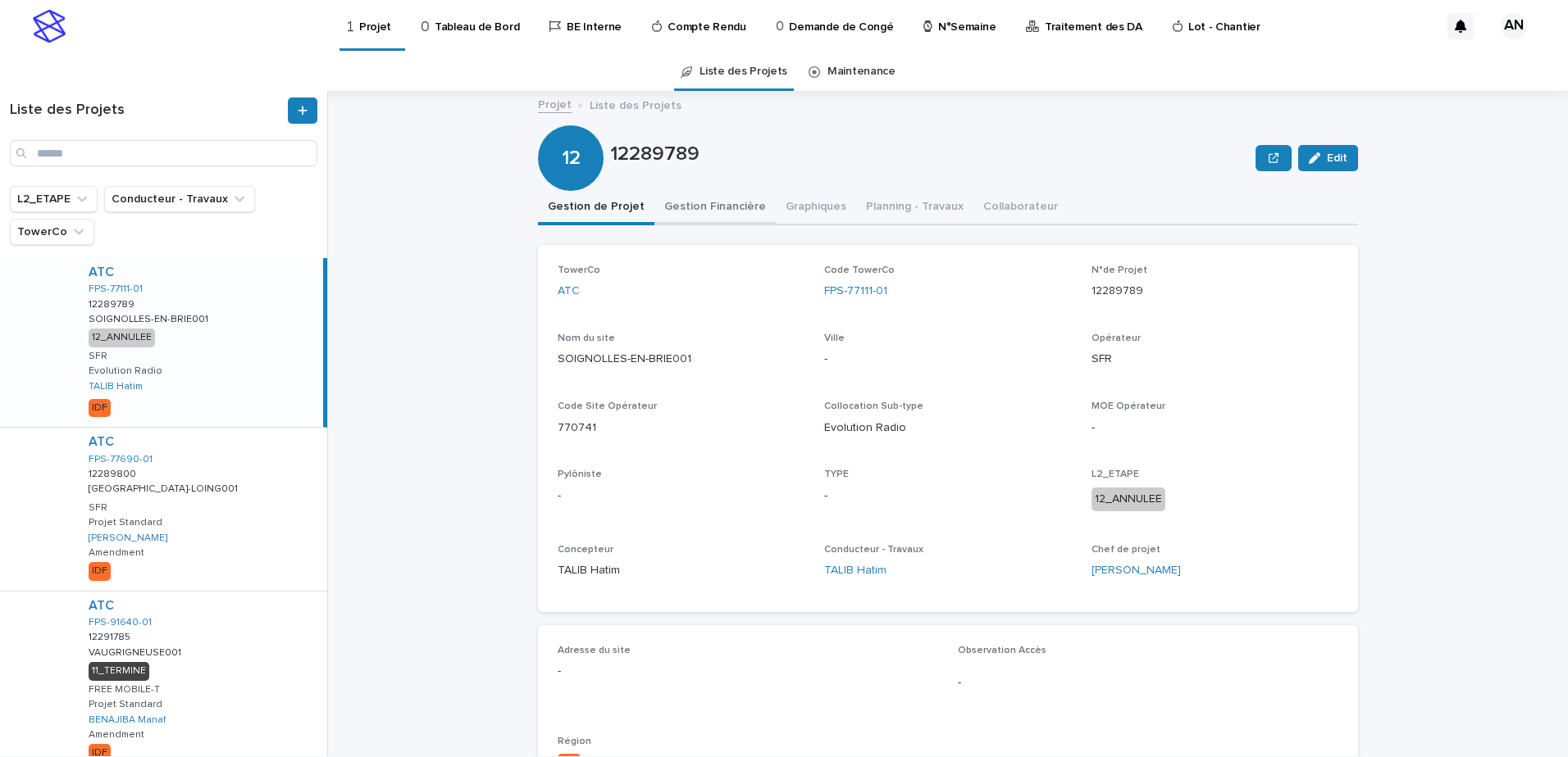
click at [670, 217] on button "Gestion Financière" at bounding box center [715, 208] width 121 height 34
